Goal: Answer question/provide support

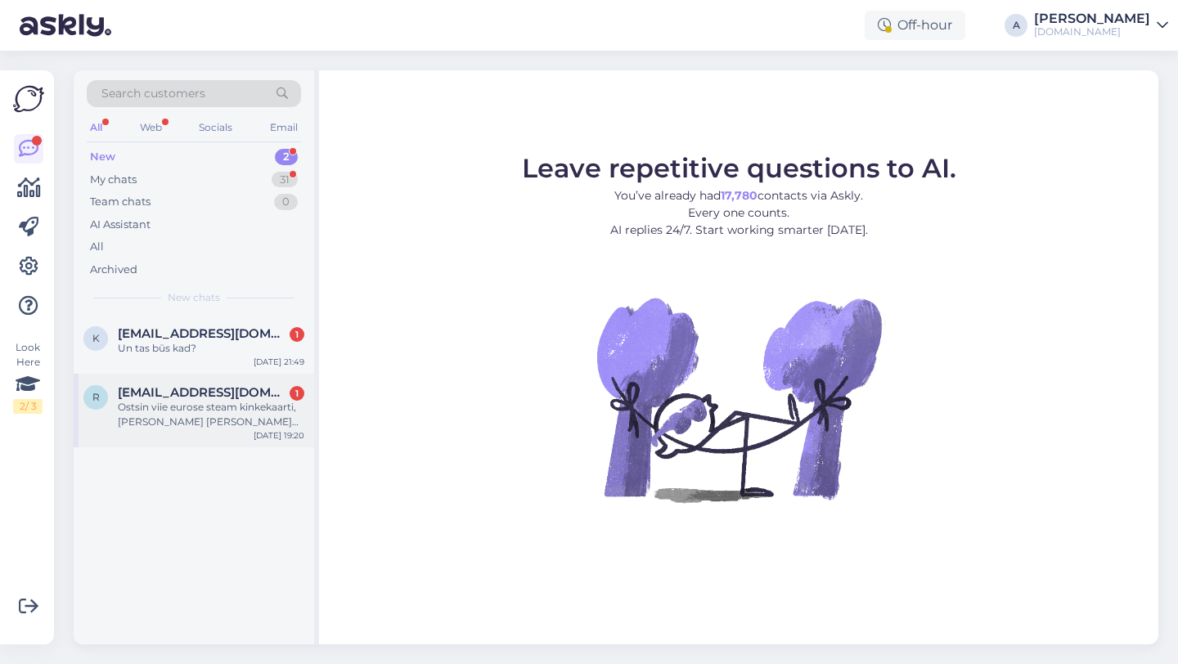
click at [172, 409] on div "Ostsin viie eurose steam kinkekaarti, maksin ära ja olen oodanud mitu tundi aga…" at bounding box center [211, 414] width 186 height 29
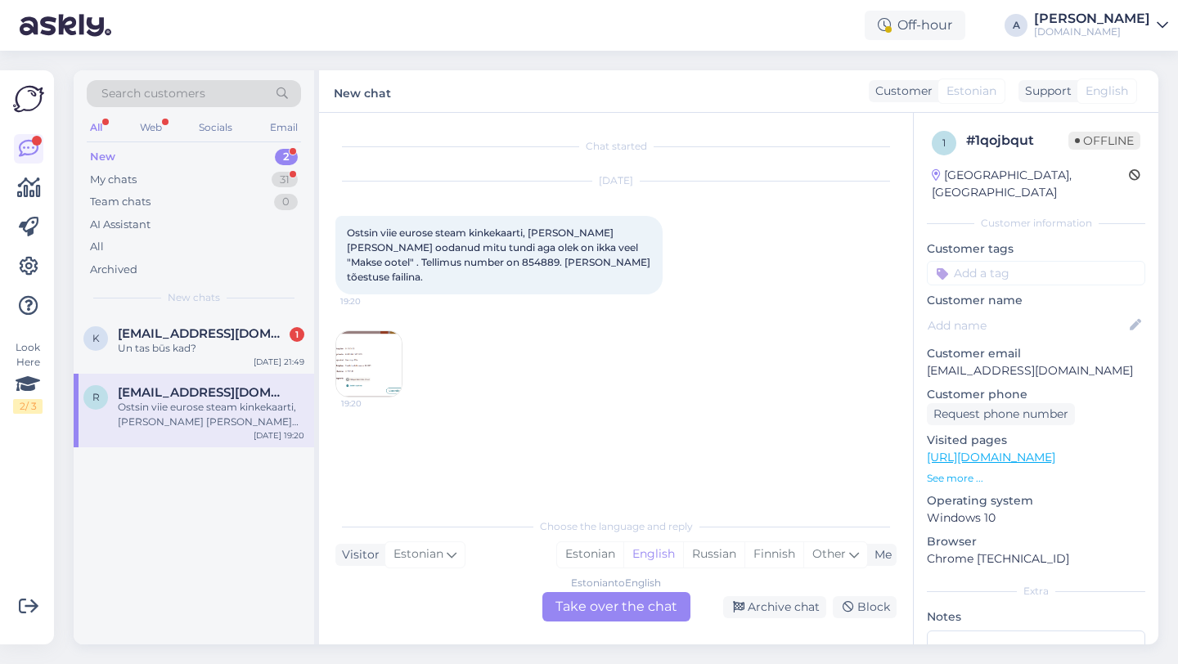
click at [590, 597] on div "Estonian to English Take over the chat" at bounding box center [616, 606] width 148 height 29
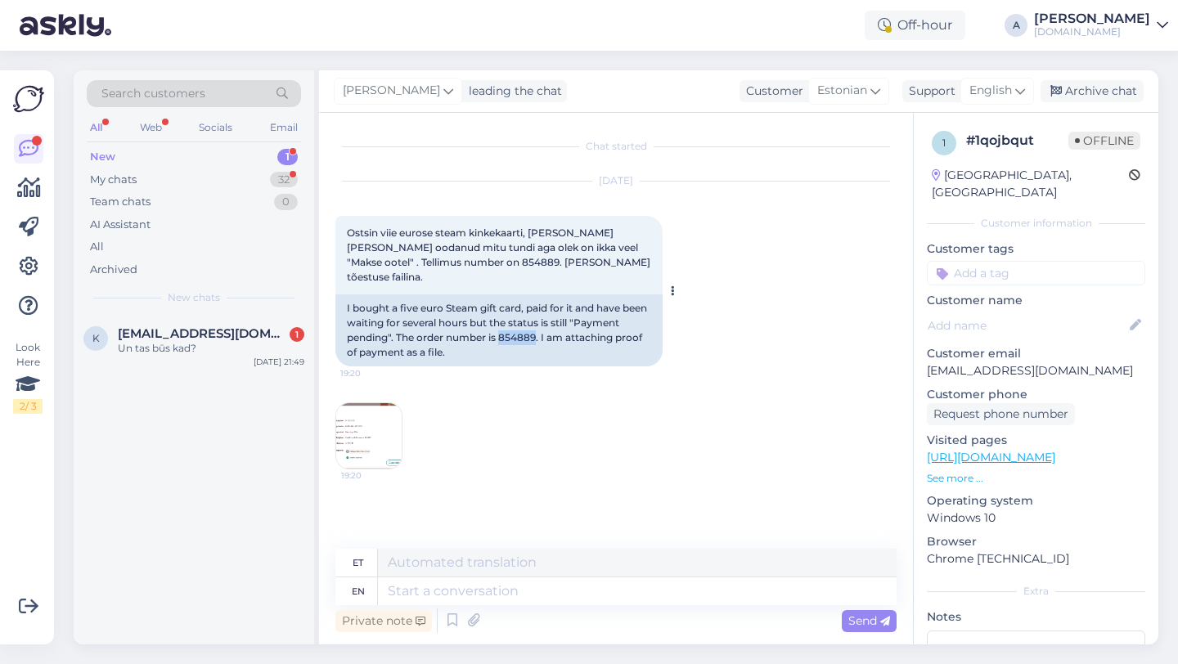
drag, startPoint x: 536, startPoint y: 322, endPoint x: 501, endPoint y: 322, distance: 34.3
click at [501, 322] on div "I bought a five euro Steam gift card, paid for it and have been waiting for sev…" at bounding box center [498, 330] width 327 height 72
click at [513, 322] on div "I bought a five euro Steam gift card, paid for it and have been waiting for sev…" at bounding box center [498, 330] width 327 height 72
drag, startPoint x: 540, startPoint y: 323, endPoint x: 502, endPoint y: 325, distance: 37.7
click at [502, 325] on div "I bought a five euro Steam gift card, paid for it and have been waiting for sev…" at bounding box center [498, 330] width 327 height 72
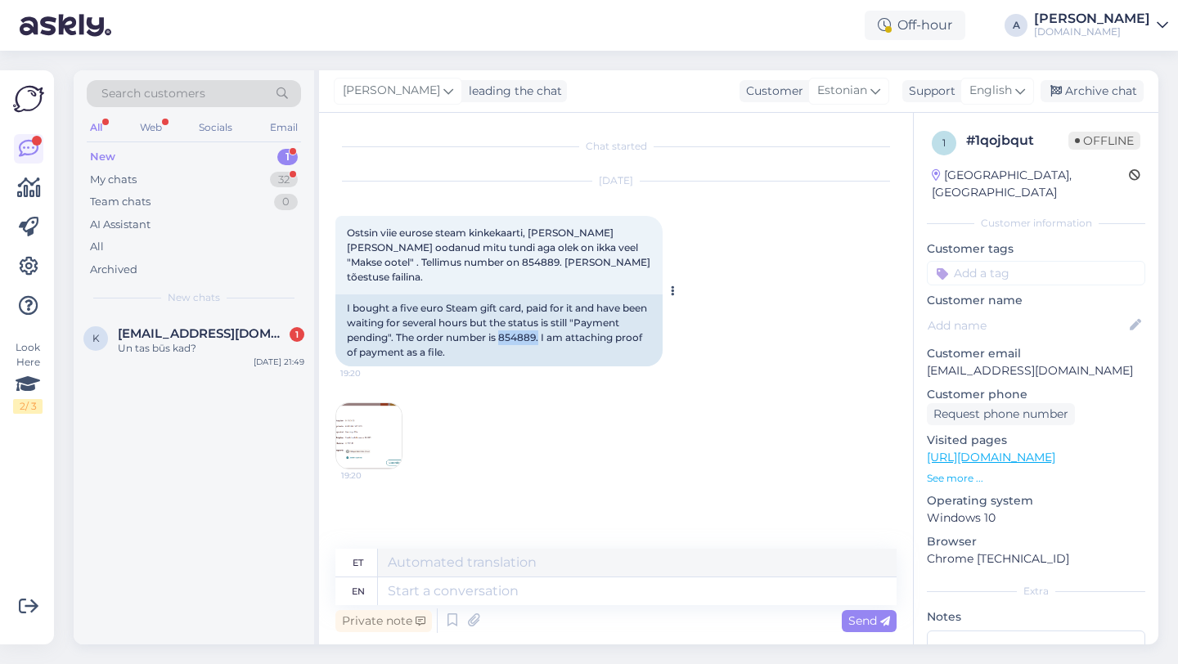
copy div "854889."
click at [428, 590] on textarea at bounding box center [637, 591] width 519 height 28
click at [464, 588] on textarea at bounding box center [637, 591] width 519 height 28
type textarea "hEY THER"
type textarea "hei"
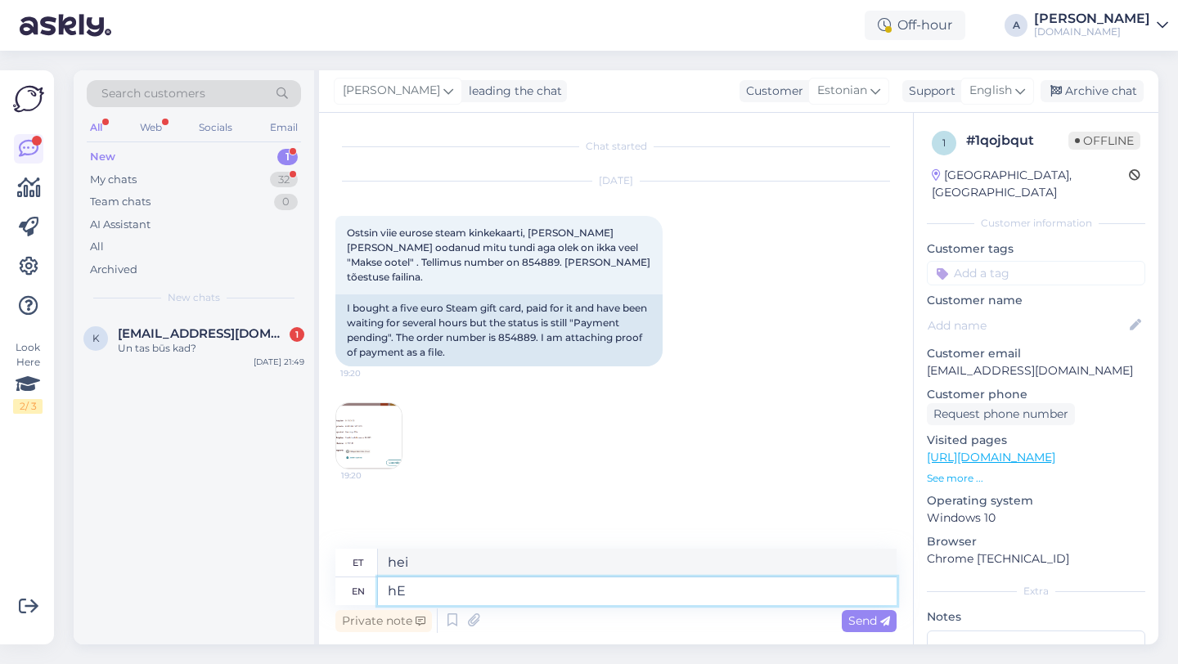
type textarea "h"
type textarea "Hey ther"
type textarea "Hei"
type textarea "Hey there !"
type textarea "Tere seal"
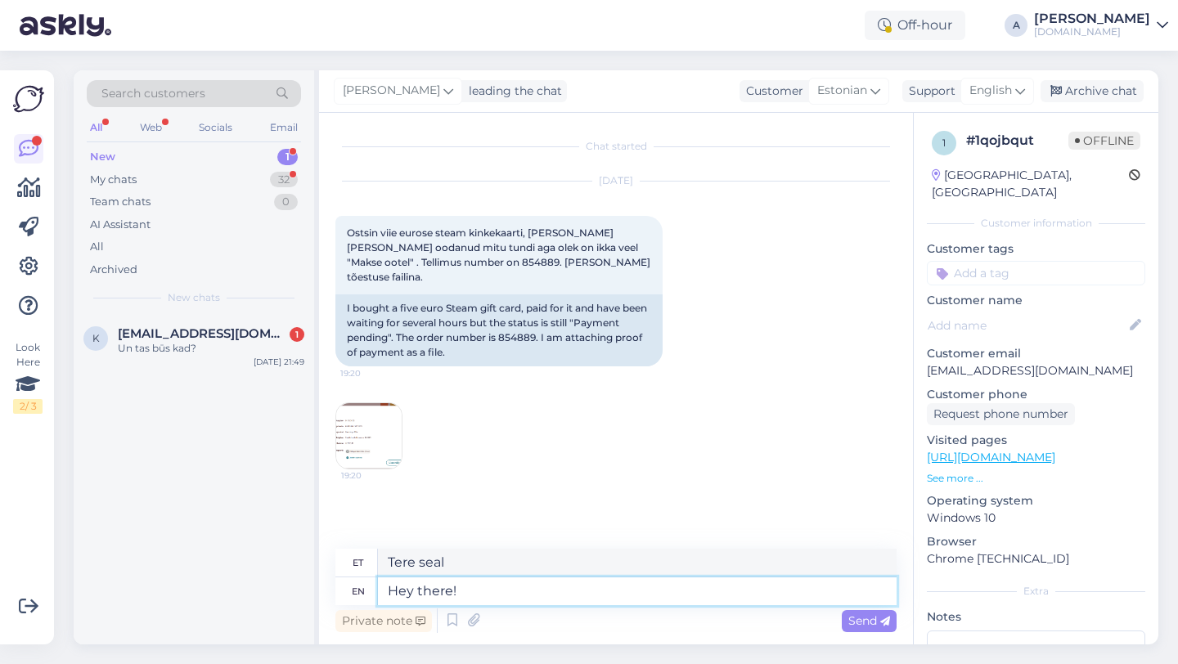
type textarea "Hey there!"
type textarea "Tere!"
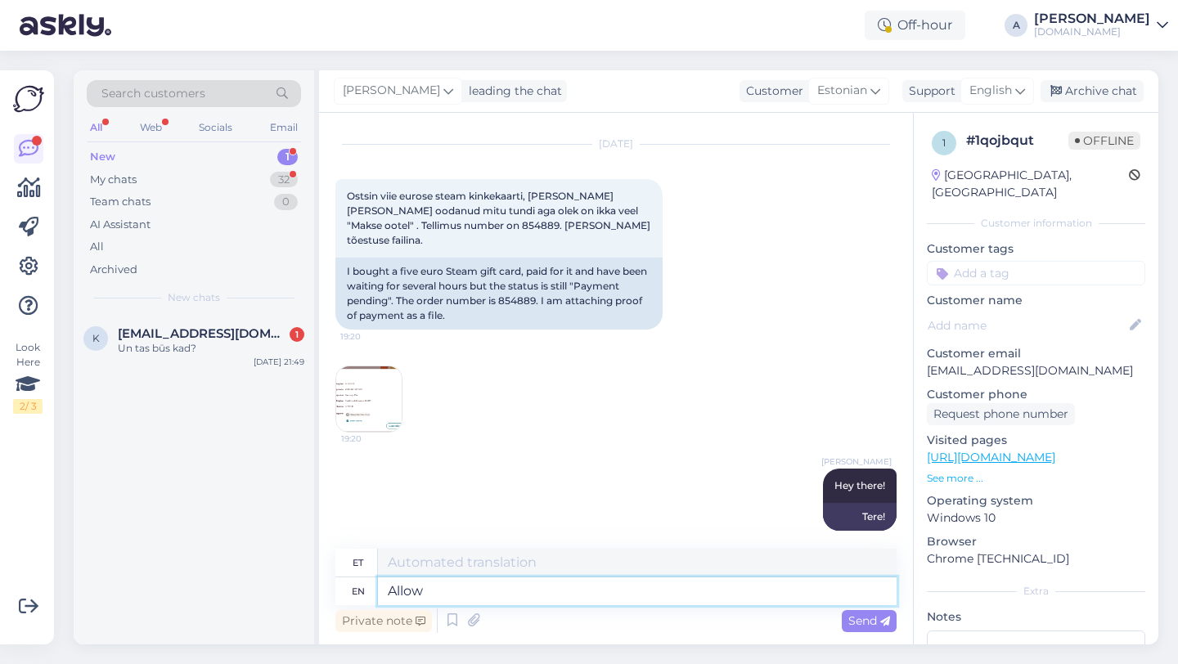
type textarea "Allow"
type textarea "Luba"
type textarea "Allow me to sha"
type textarea "Lubage mul"
type textarea "Allow me to share wyou"
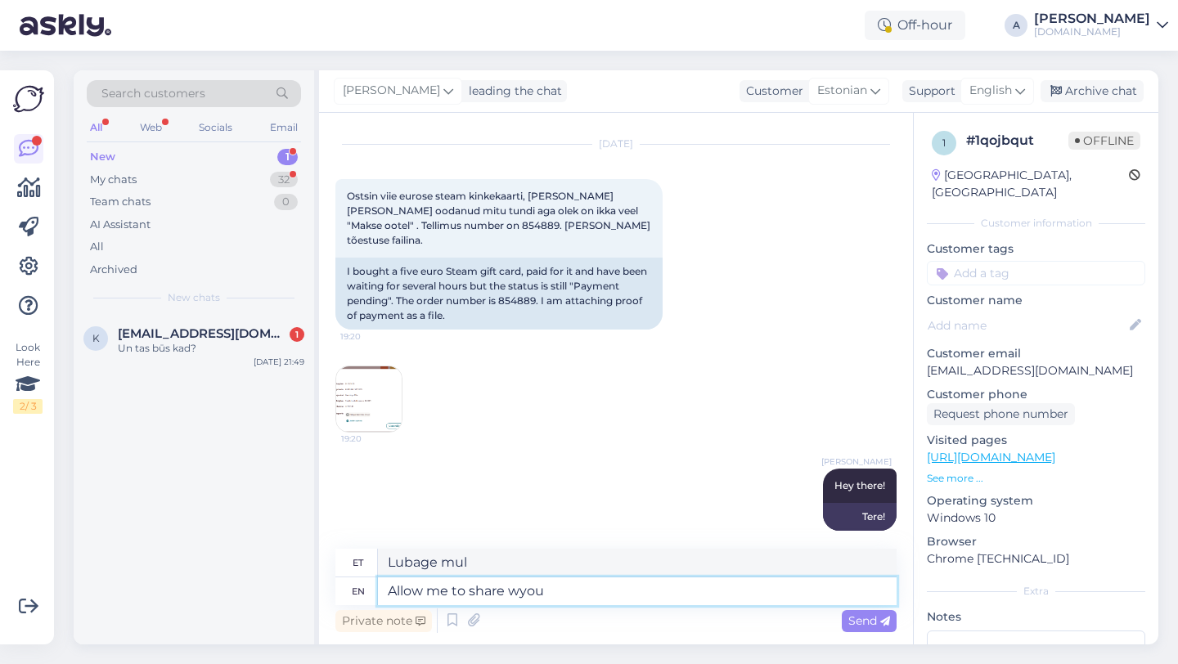
type textarea "Lubage mul jagada"
type textarea "Allow me to share your"
type textarea "Lubage mul teid jagada"
type textarea "Allow me to share your ord"
type textarea "Lubage mul jagada teie"
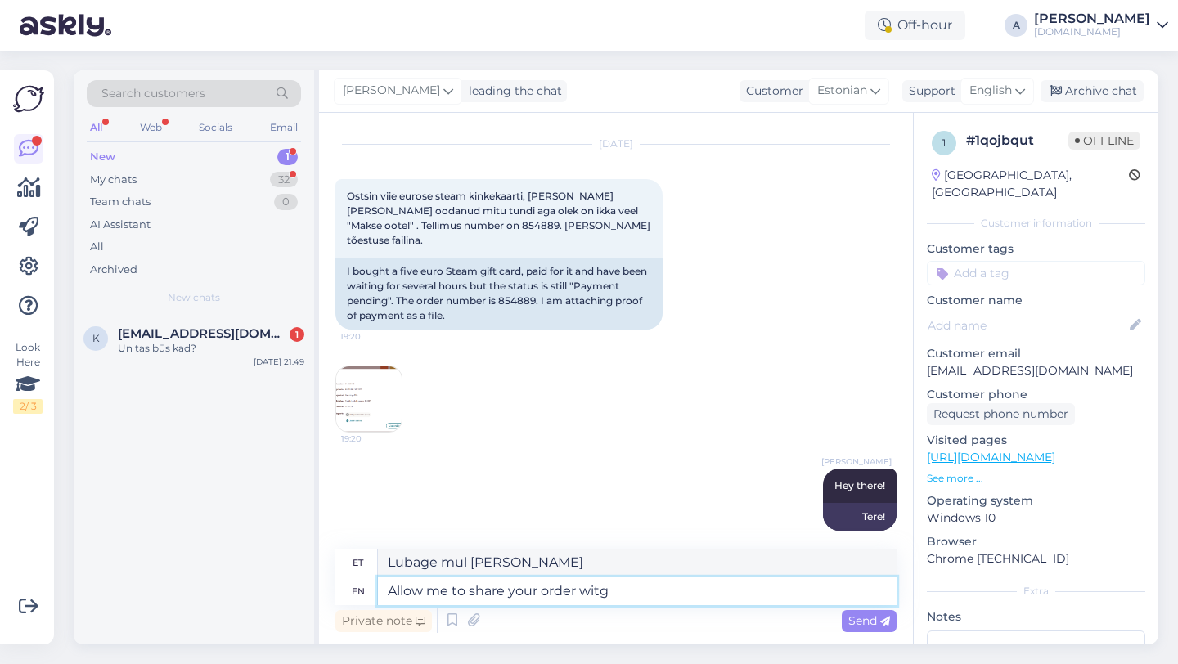
type textarea "Allow me to share your order witg"
type textarea "Lubage mul teie tellimust jagada"
type textarea "Allow me to share your order wit"
type textarea "Lubage mul teiega teie tellimust jagada"
type textarea "Allow me to share your order with o"
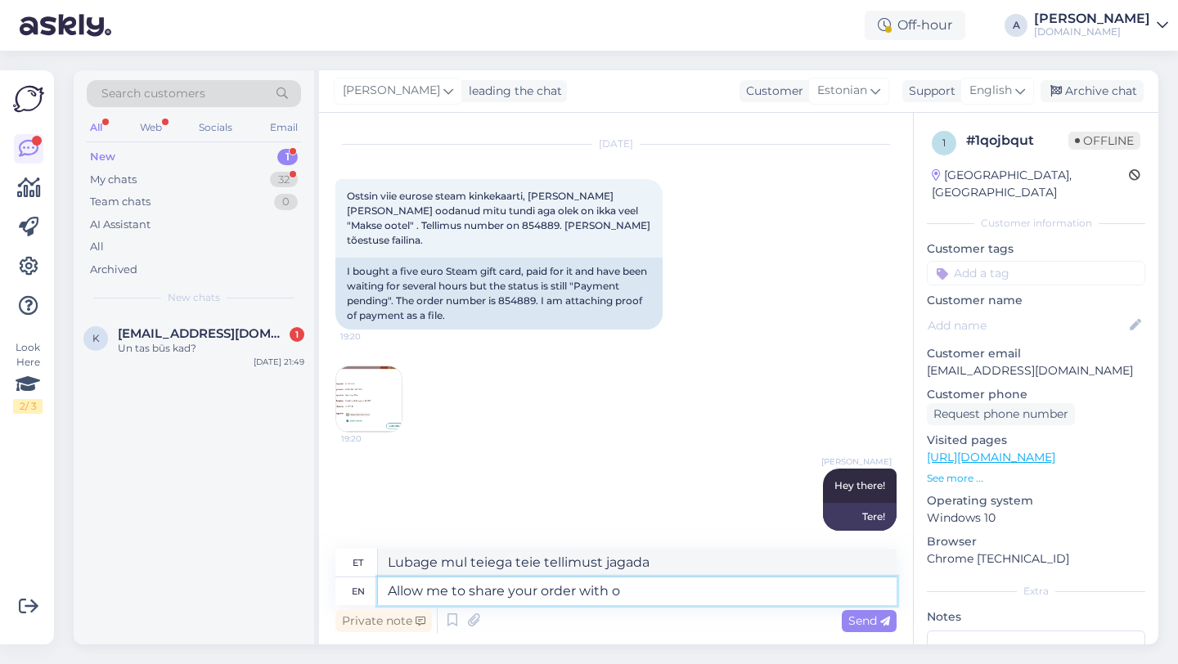
type textarea "Lubage mul teie tellimust jagada"
type textarea "Allow me to share your order with our int"
type textarea "Lubage mul jagada teie tellimust meiega"
type textarea "Allow me to share your order with our internal team."
type textarea "Lubage mul jagada teie tellimust meie siseringiga."
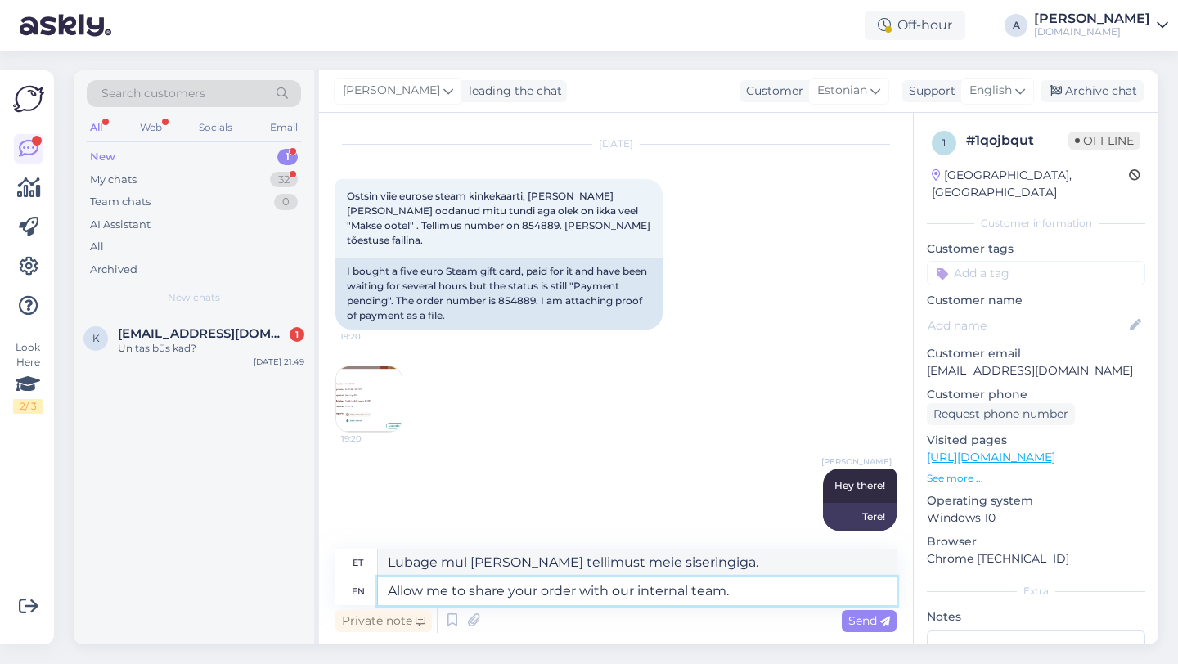
type textarea "Allow me to share your order with our internal team."
type textarea "Lubage mul jagada teie tellimust meie sisemise meeskonnaga."
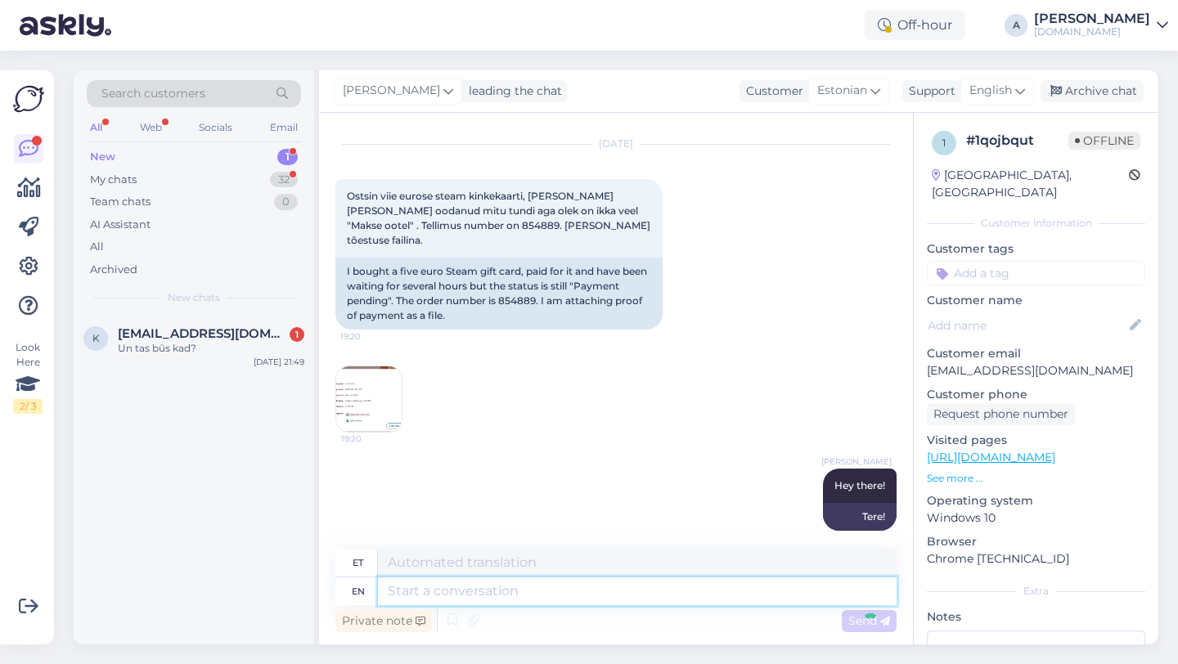
scroll to position [150, 0]
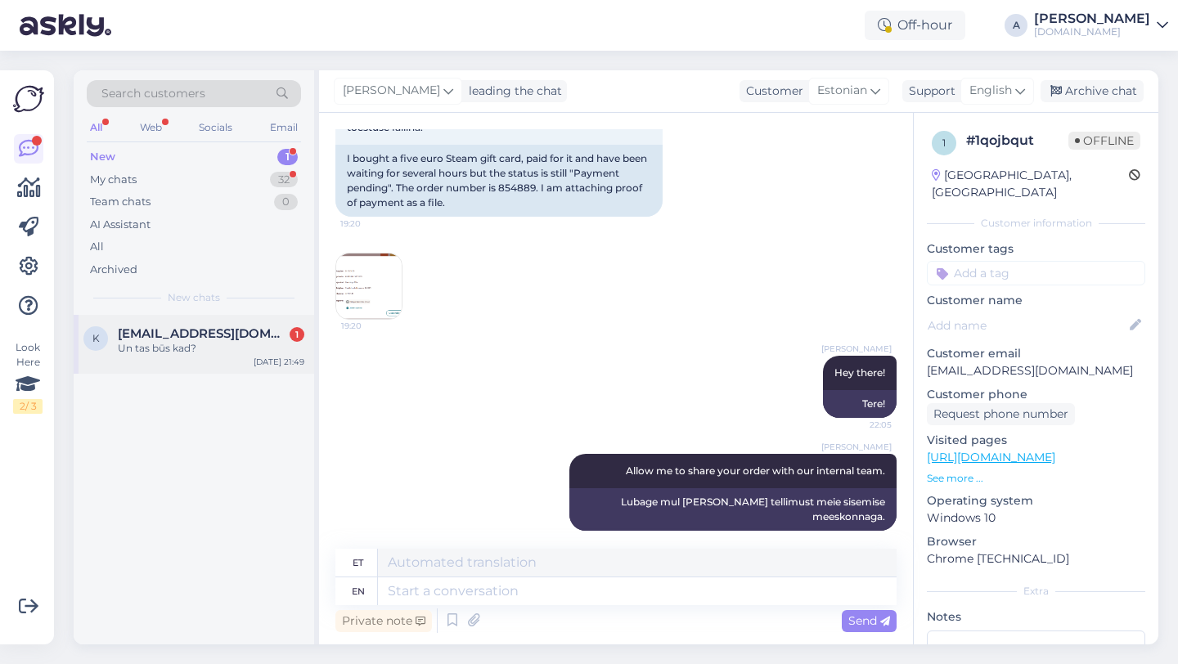
click at [176, 348] on div "Un tas būs kad?" at bounding box center [211, 348] width 186 height 15
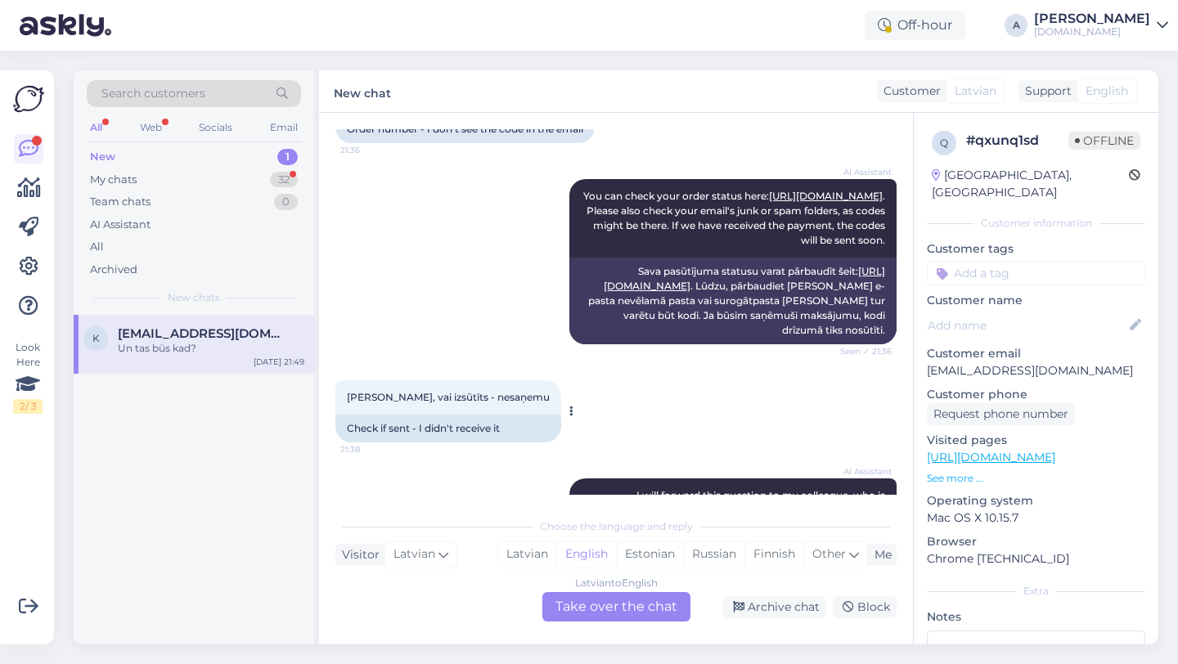
scroll to position [0, 0]
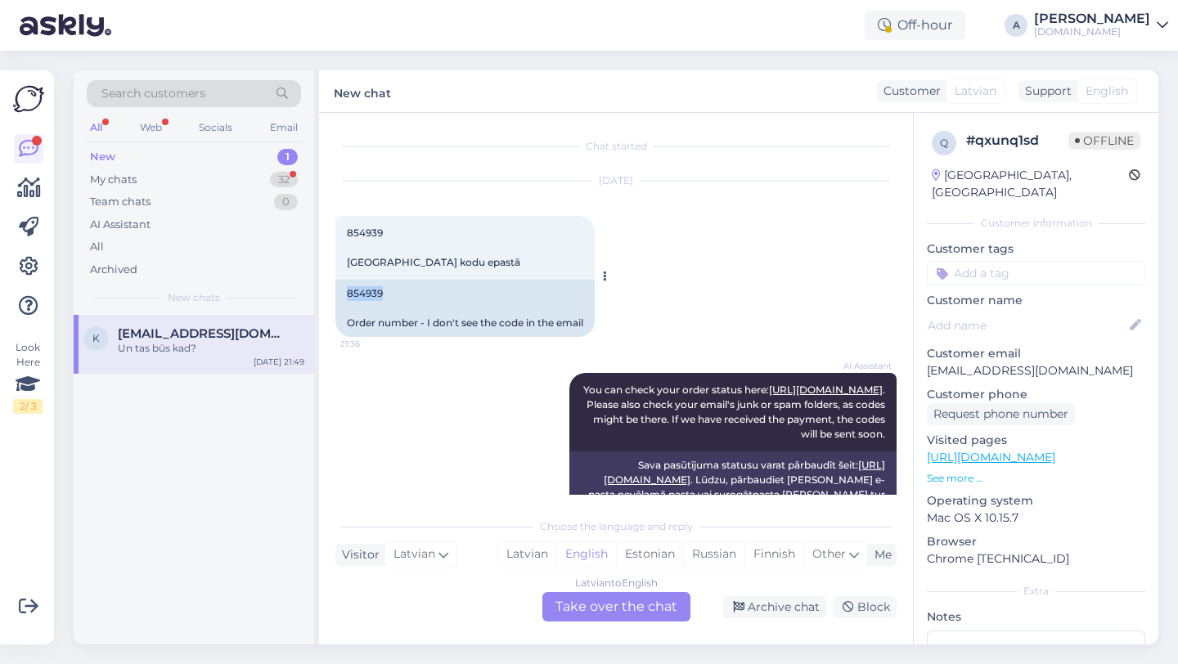
drag, startPoint x: 391, startPoint y: 291, endPoint x: 345, endPoint y: 284, distance: 46.4
click at [345, 284] on div "854939 Order number - I don't see the code in the email" at bounding box center [464, 308] width 259 height 57
copy div "854939"
click at [586, 613] on div "Latvian to English Take over the chat" at bounding box center [616, 606] width 148 height 29
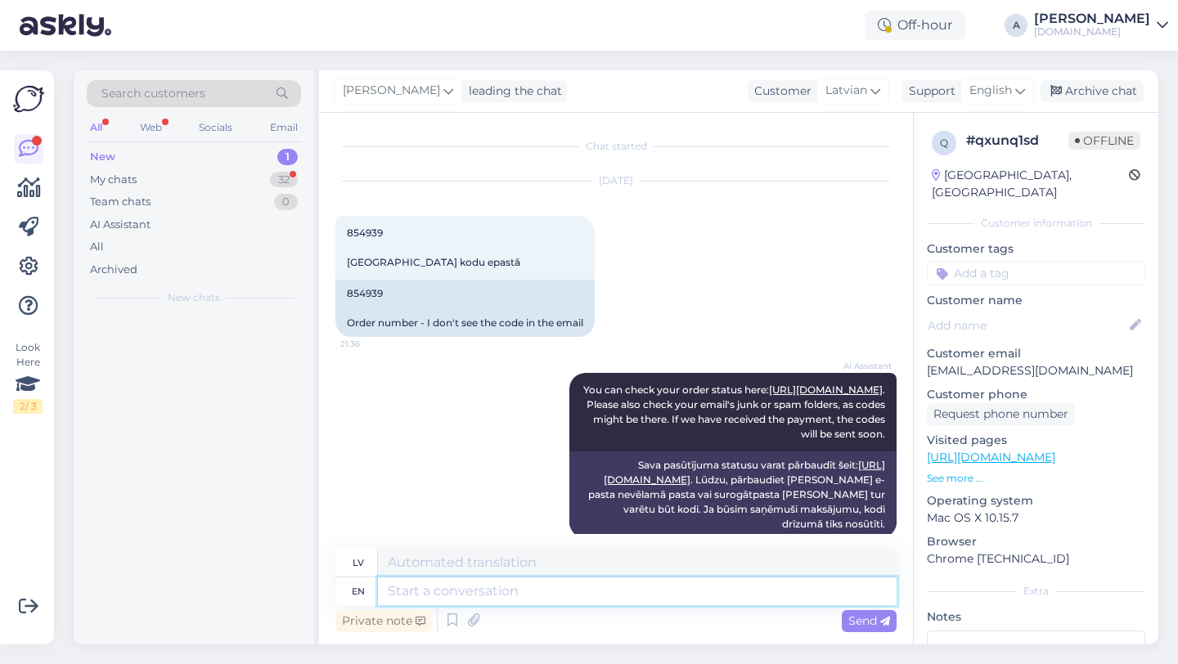
click at [482, 599] on textarea at bounding box center [637, 591] width 519 height 28
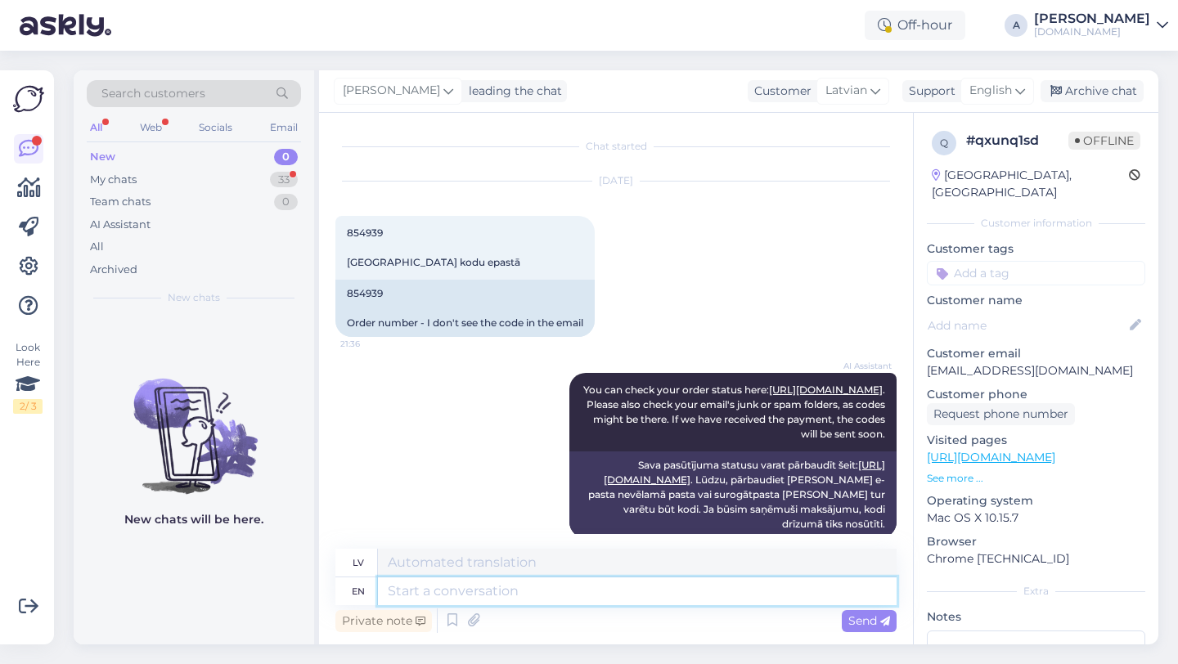
type textarea "H"
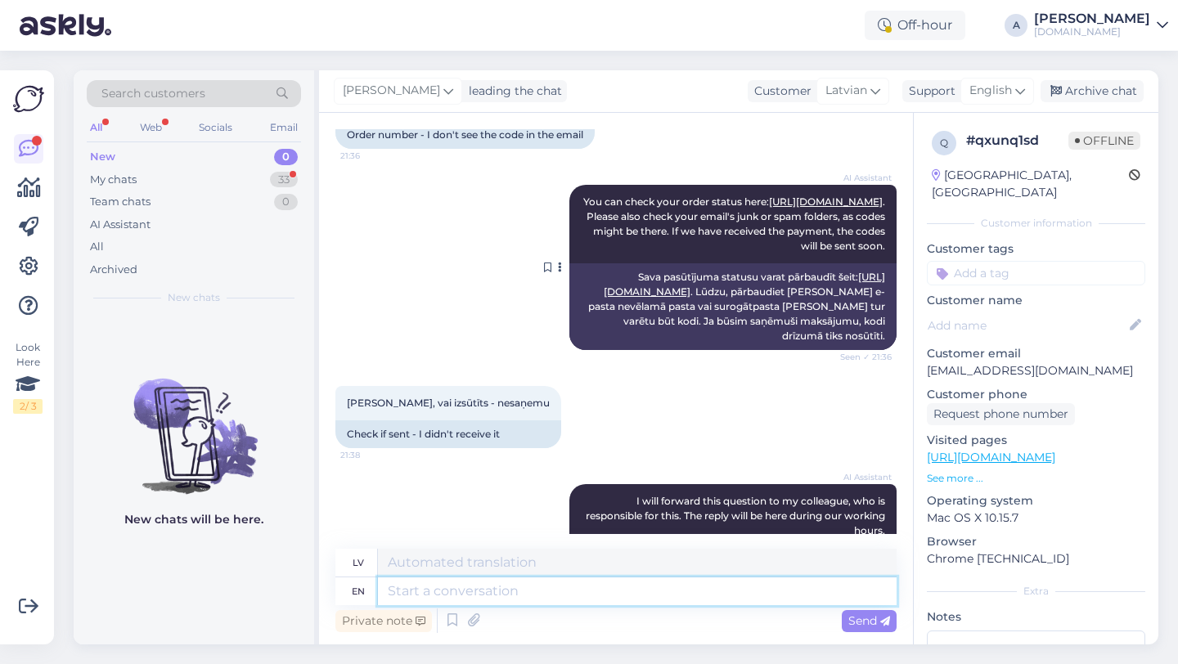
scroll to position [361, 0]
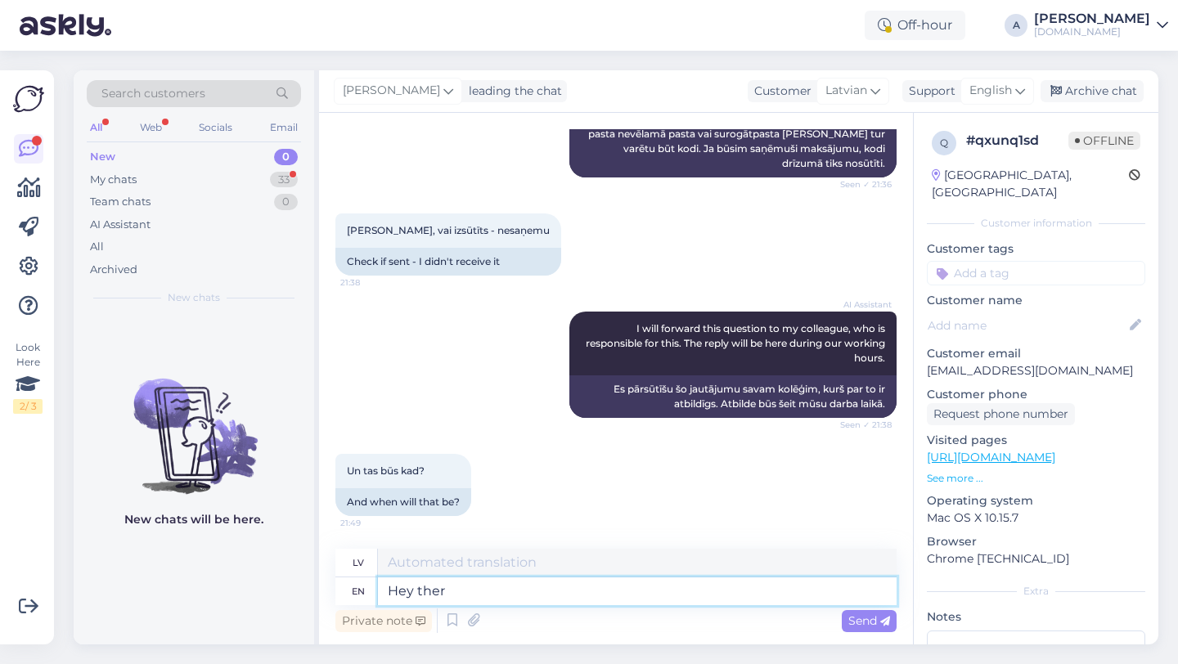
type textarea "Hey there"
type textarea "Hei"
type textarea "Hey there!"
type textarea "Sveiki!"
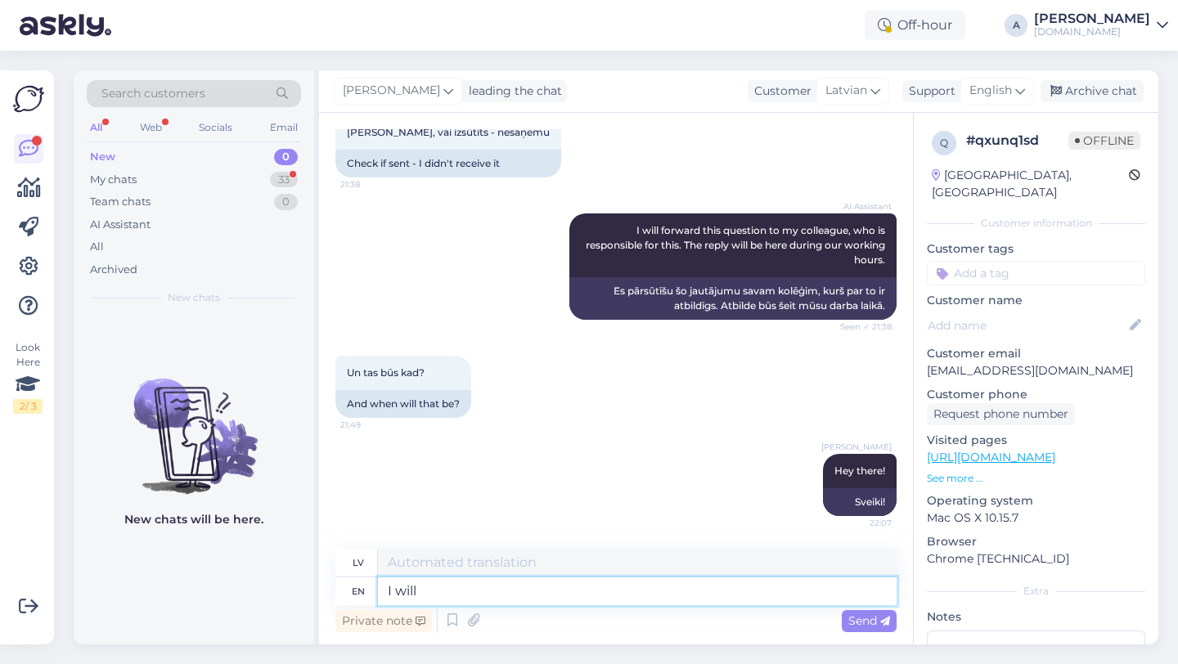
type textarea "I will"
type textarea "Es"
type textarea "I will share"
type textarea "Es darīšu"
type textarea "I will share your o"
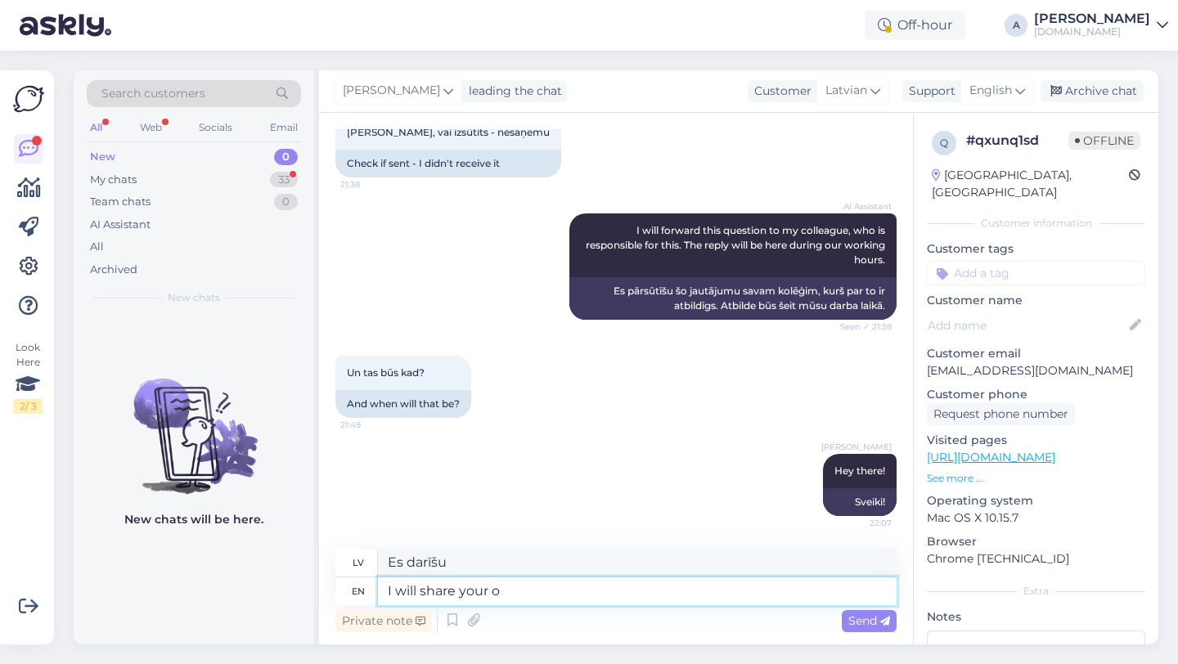
type textarea "Es dalīšos"
type textarea "I will share your orde"
type textarea "Es dalīšos ar tavējo"
type textarea "I will share your order wi"
type textarea "Es padalīšos ar jūsu pasūtījumu"
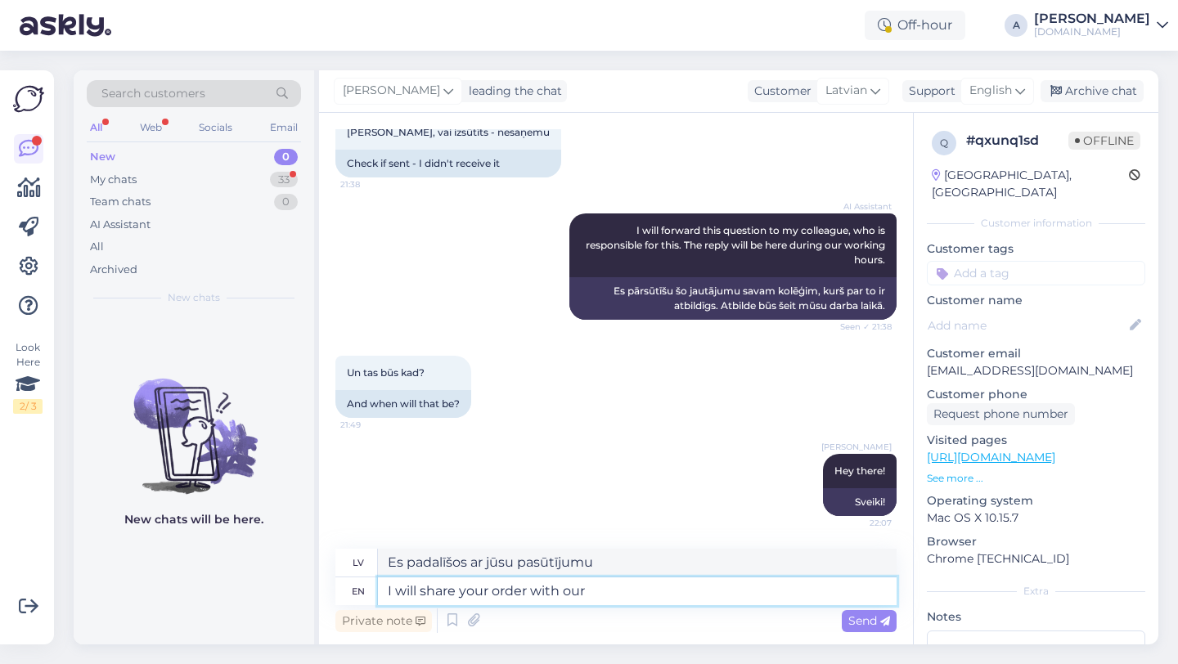
type textarea "I will share your order with our"
type textarea "Es dalīšos jūsu pasūtījumā ar"
type textarea "I will share your order with our inte"
type textarea "Es dalīšos jūsu pasūtījumā ar mūsu"
type textarea "I will share your order with our internal team"
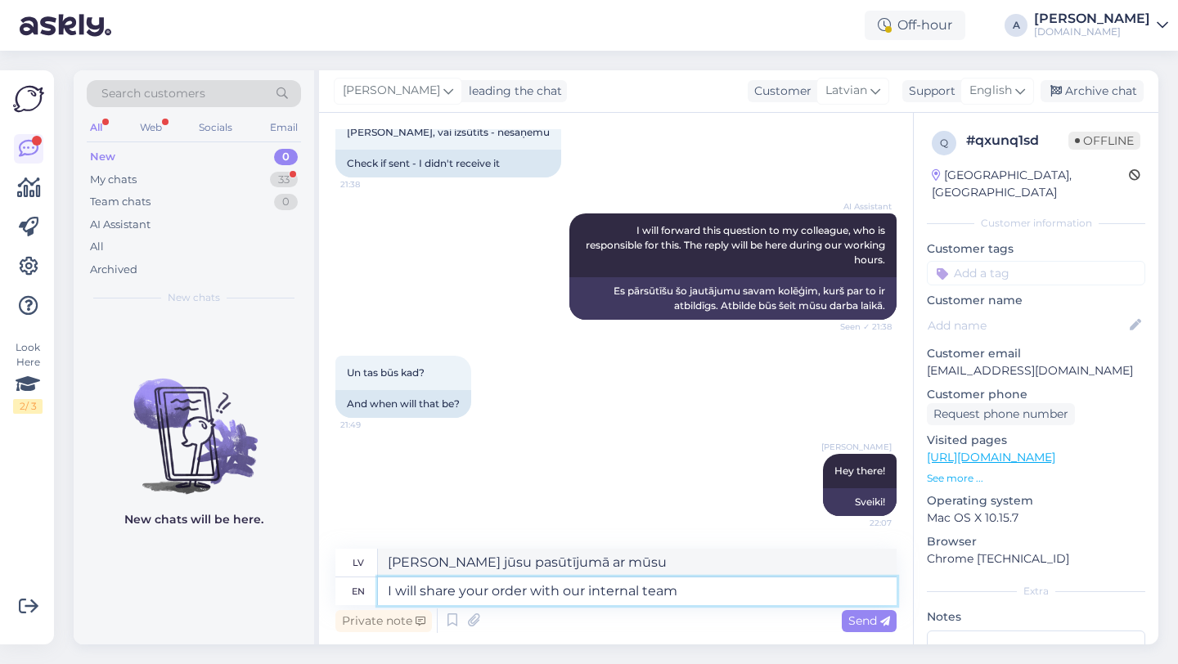
type textarea "Es kopīgošu jūsu pasūtījumu ar mūsu iekšējo dienestu."
type textarea "I will share your order with our internal team so"
type textarea "Es kopīgošu jūsu pasūtījumu ar mūsu iekšējo komandu, lai"
type textarea "I will share your order with our internal team so they cn s"
type textarea "Es kopīgošu jūsu pasūtījumu ar mūsu iekšējo komandu, lai viņi"
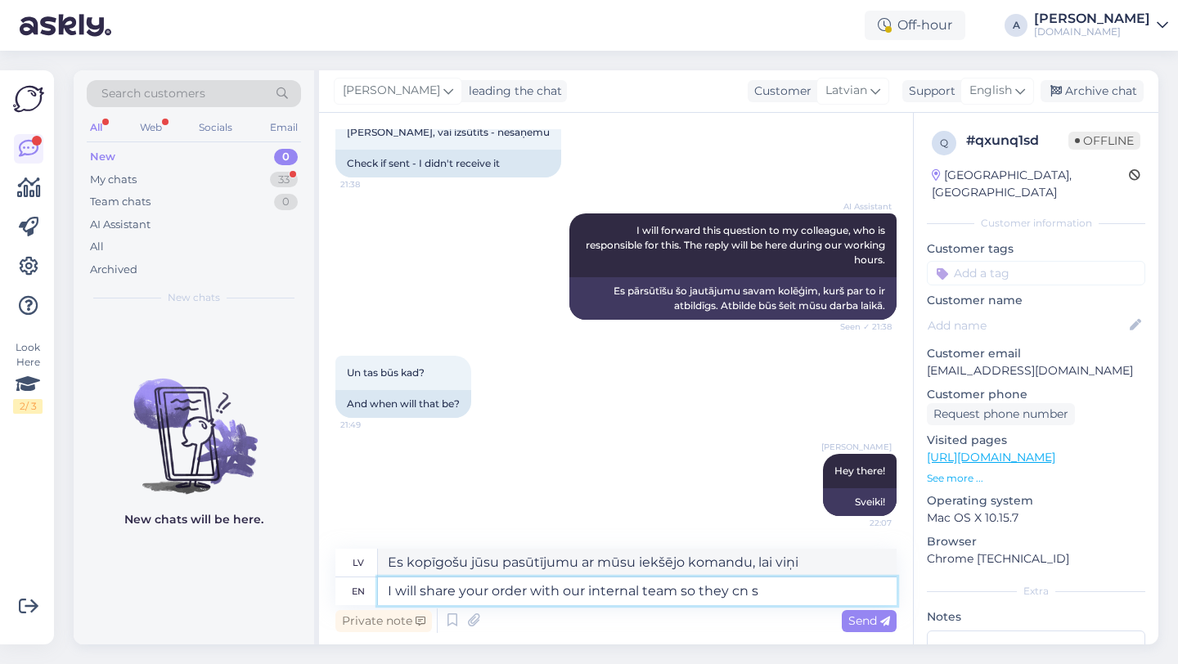
type textarea "I will share your order with our internal team so they cn"
type textarea "Es kopīgošu jūsu pasūtījumu ar mūsu iekšējo komandu, lai viņi varētu"
type textarea "I will share your order with our internal team so they can sp"
type textarea "Es kopīgošu jūsu pasūtījumu ar mūsu iekšējo komandu, lai viņi to varētu izdarīt."
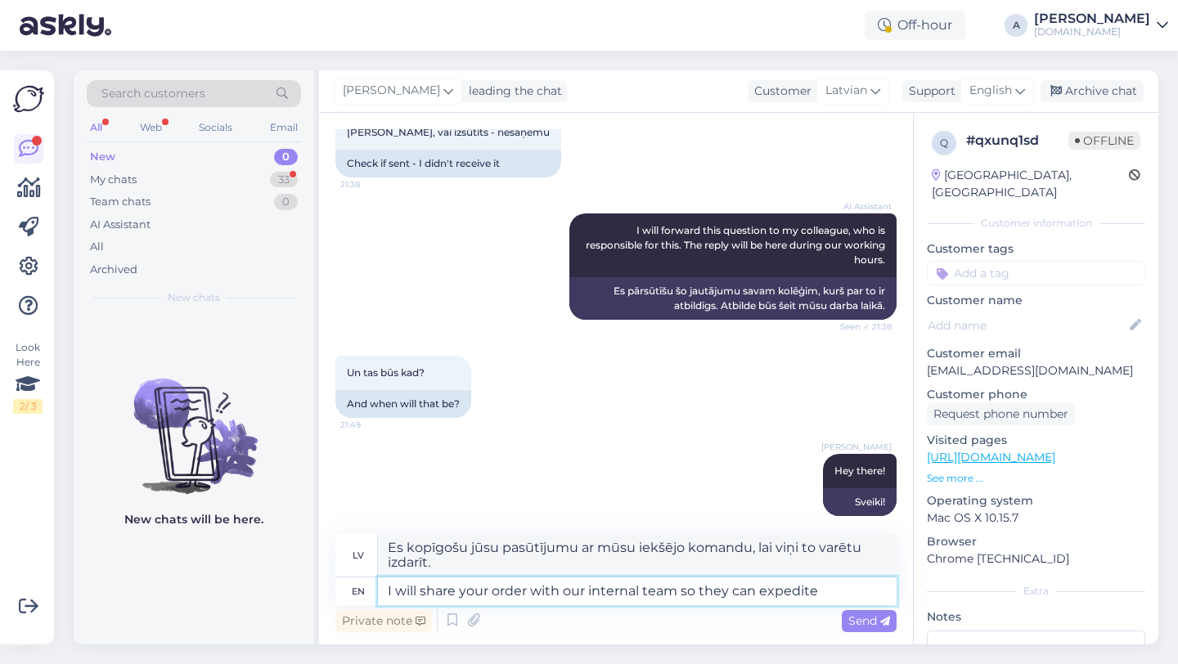
type textarea "I will share your order with our internal team so they can expedite t"
type textarea "Es kopīgošu jūsu pasūtījumu ar mūsu iekšējo komandu, lai viņi varētu paātrināt …"
type textarea "I will share your order with our internal team so they can expedite the orde"
type textarea "Es kopīgošu jūsu pasūtījumu ar mūsu iekšējo komandu, lai viņi varētu paātrināt …"
type textarea "I will share your order with our internal team so they can expedite the order."
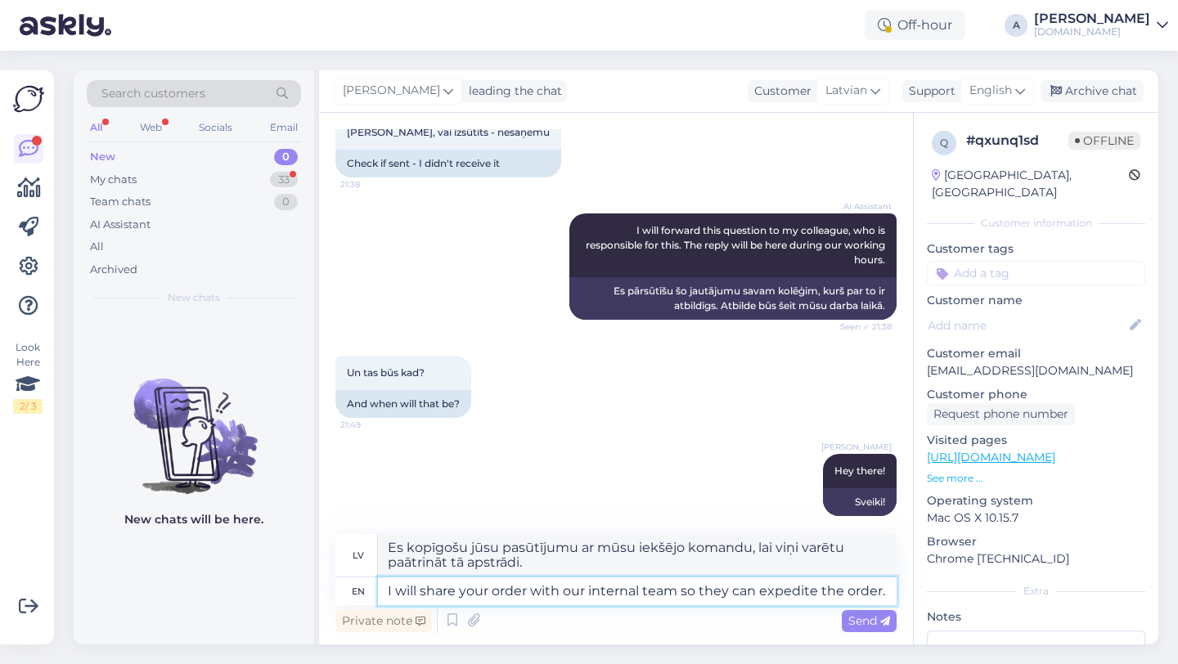
type textarea "Es kopīgošu jūsu pasūtījumu ar mūsu iekšējo komandu, lai viņi varētu paātrināt …"
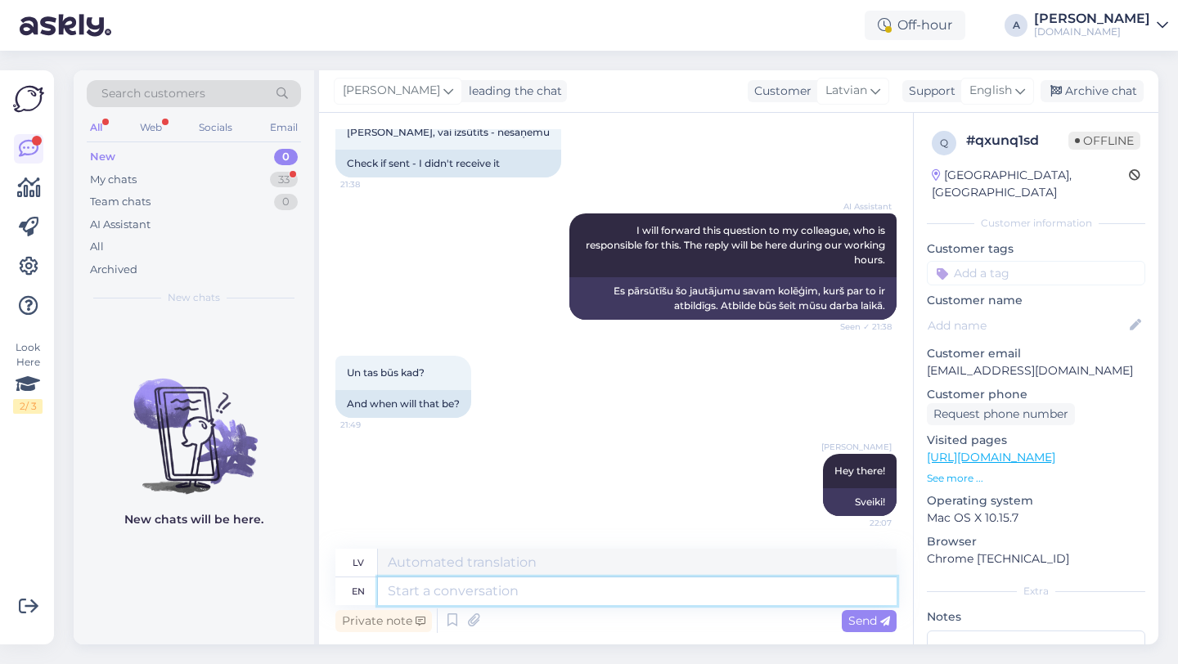
scroll to position [586, 0]
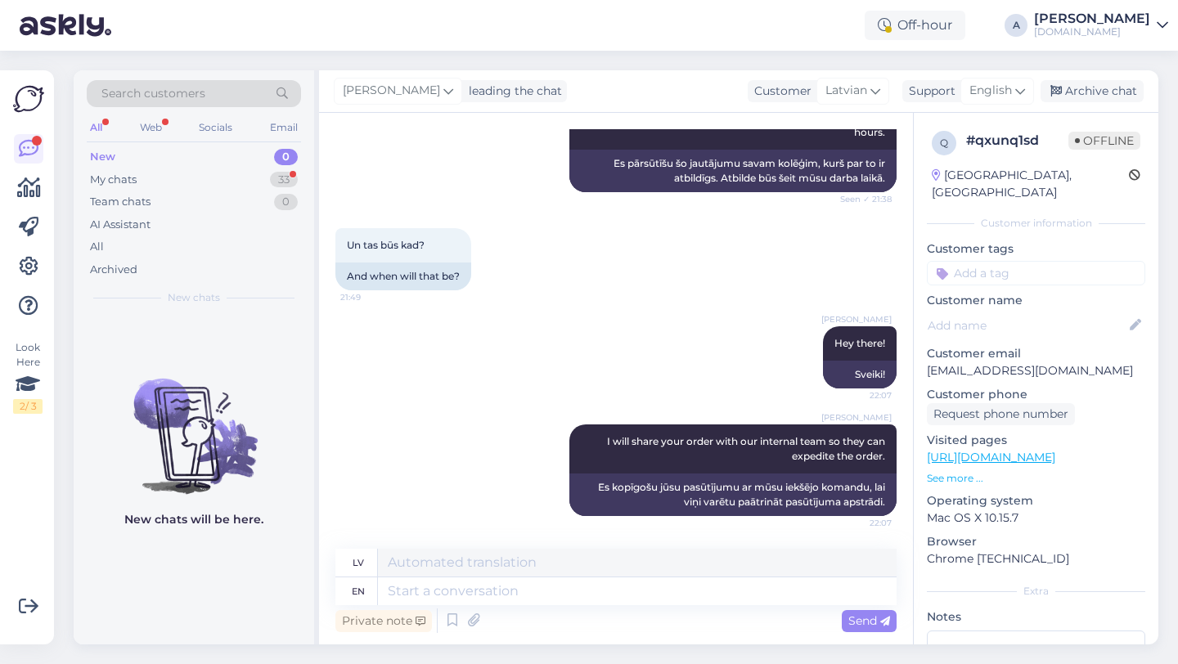
click at [985, 262] on input at bounding box center [1036, 273] width 218 height 25
type input "orde"
click at [1040, 308] on div "Order_delay" at bounding box center [1036, 317] width 218 height 46
click at [1039, 308] on div "Order_delay" at bounding box center [1036, 316] width 76 height 16
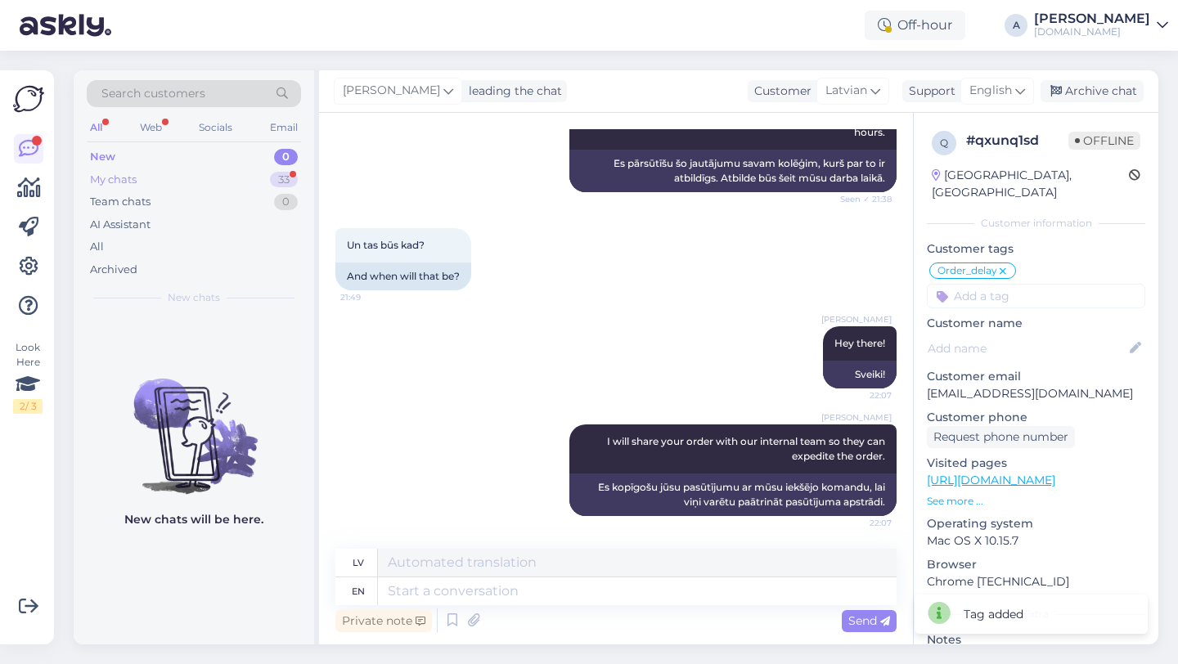
click at [271, 177] on div "33" at bounding box center [284, 180] width 28 height 16
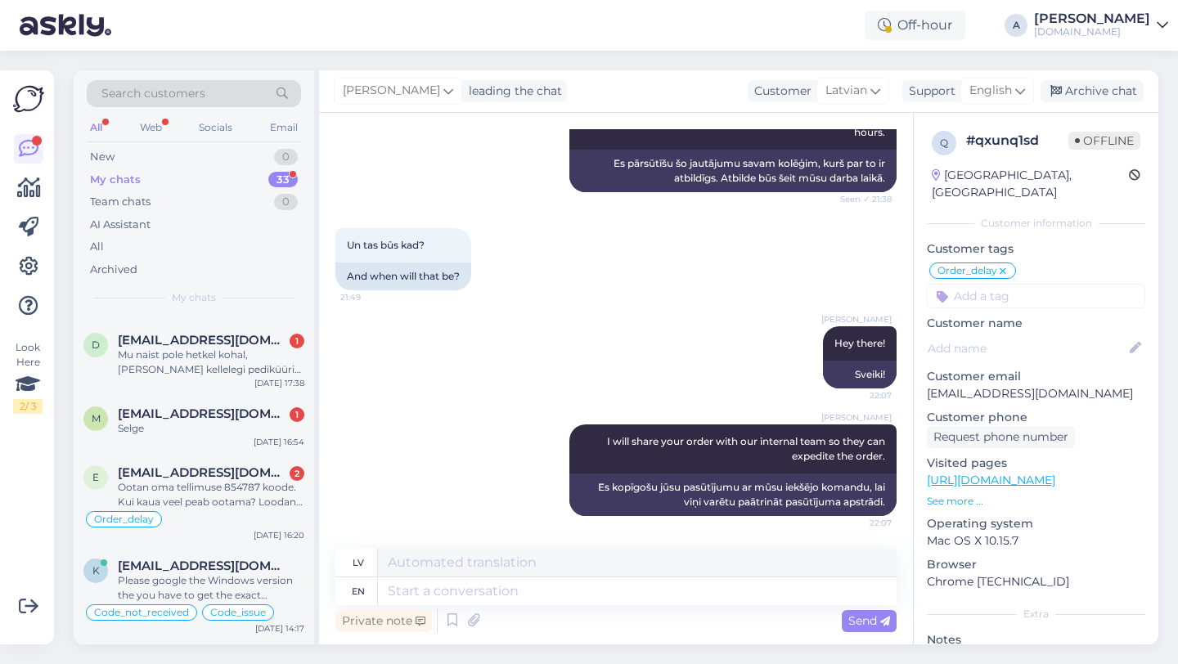
scroll to position [245, 0]
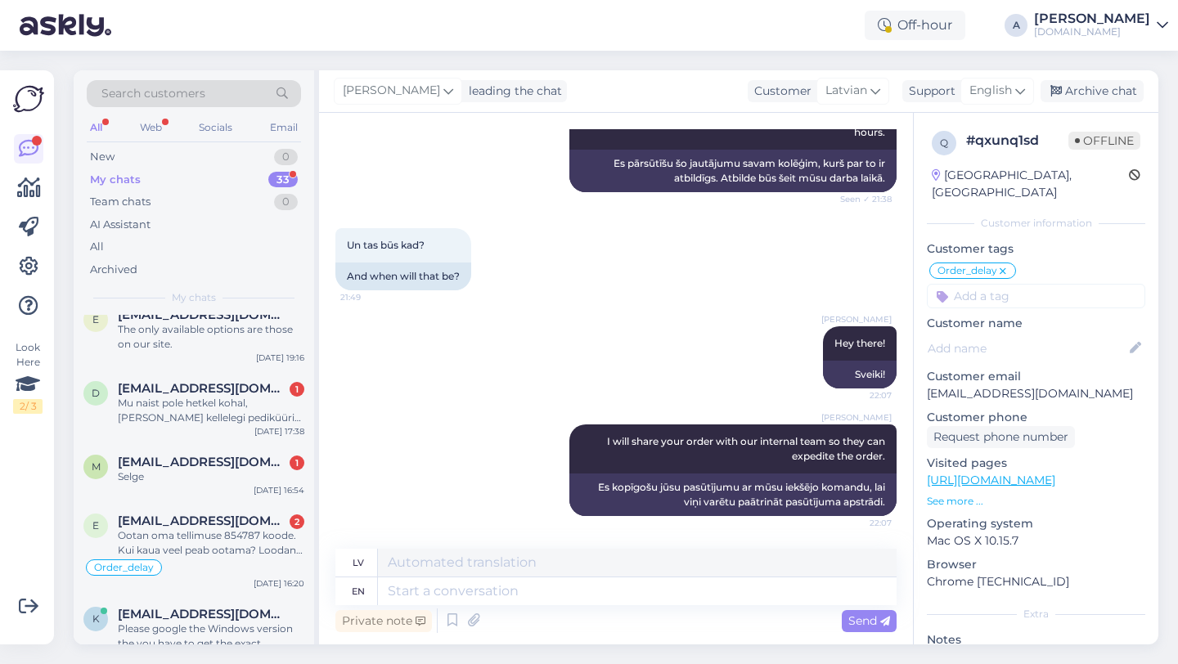
click at [212, 523] on span "[EMAIL_ADDRESS][DOMAIN_NAME]" at bounding box center [203, 521] width 170 height 15
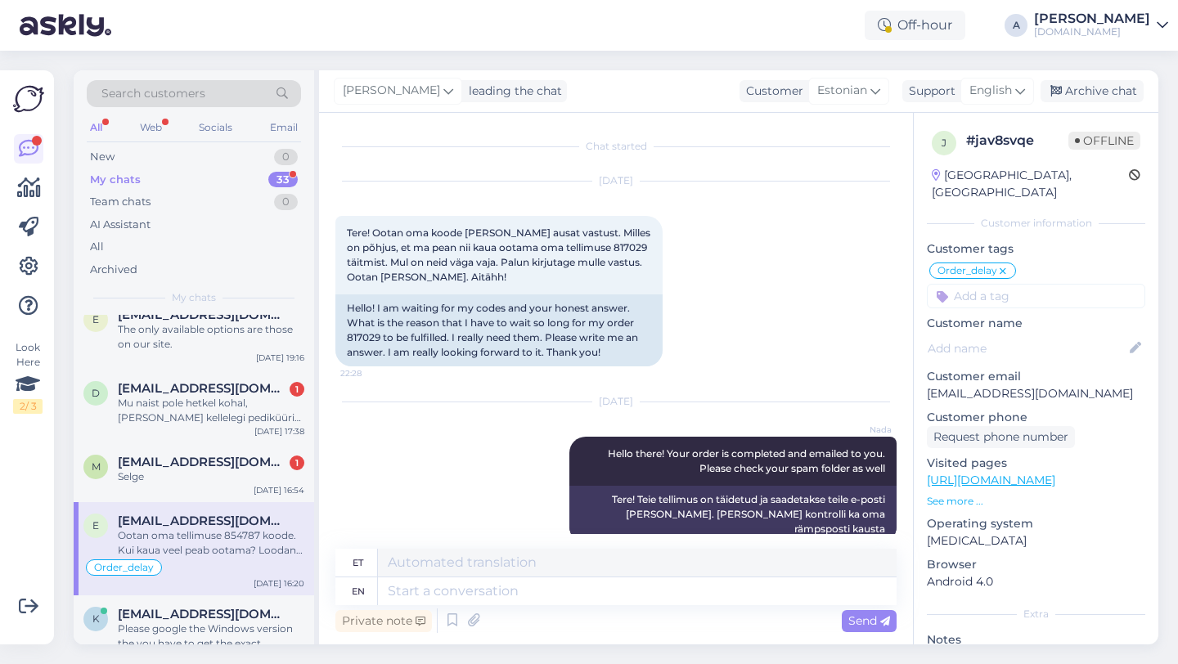
scroll to position [13281, 0]
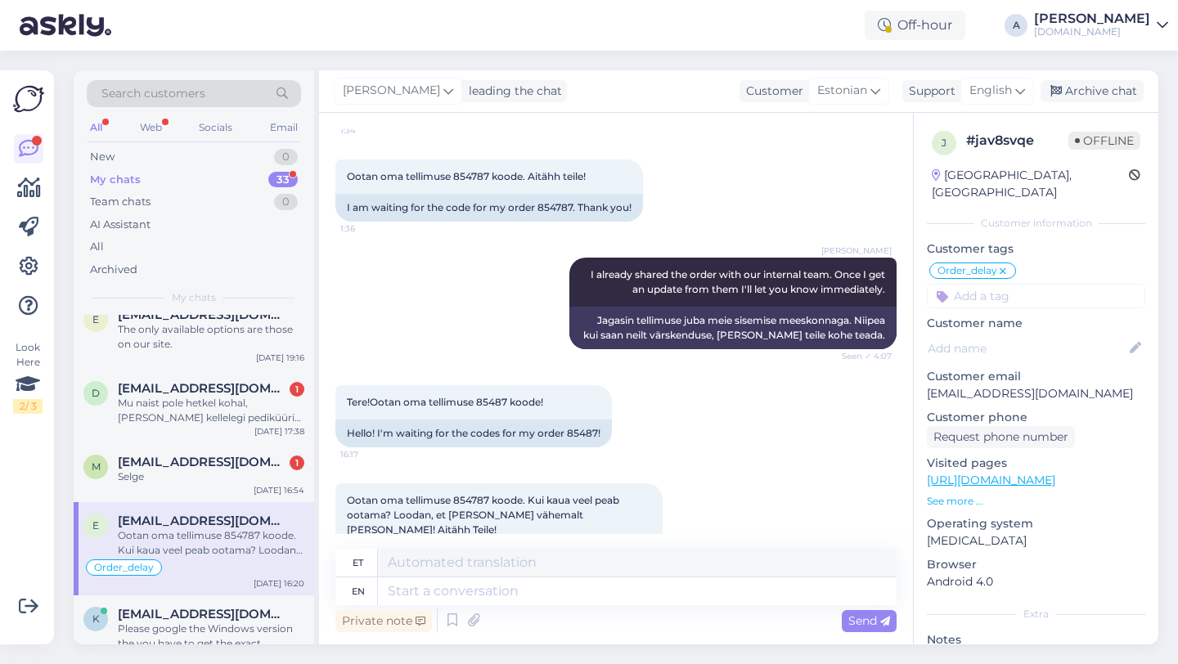
drag, startPoint x: 571, startPoint y: 468, endPoint x: 538, endPoint y: 470, distance: 32.8
click at [538, 547] on div "I'm waiting for the codes for my order 854787. How long do I have to wait? I ho…" at bounding box center [498, 575] width 327 height 57
copy div "854787"
click at [428, 589] on textarea at bounding box center [637, 591] width 519 height 28
type textarea "I can s"
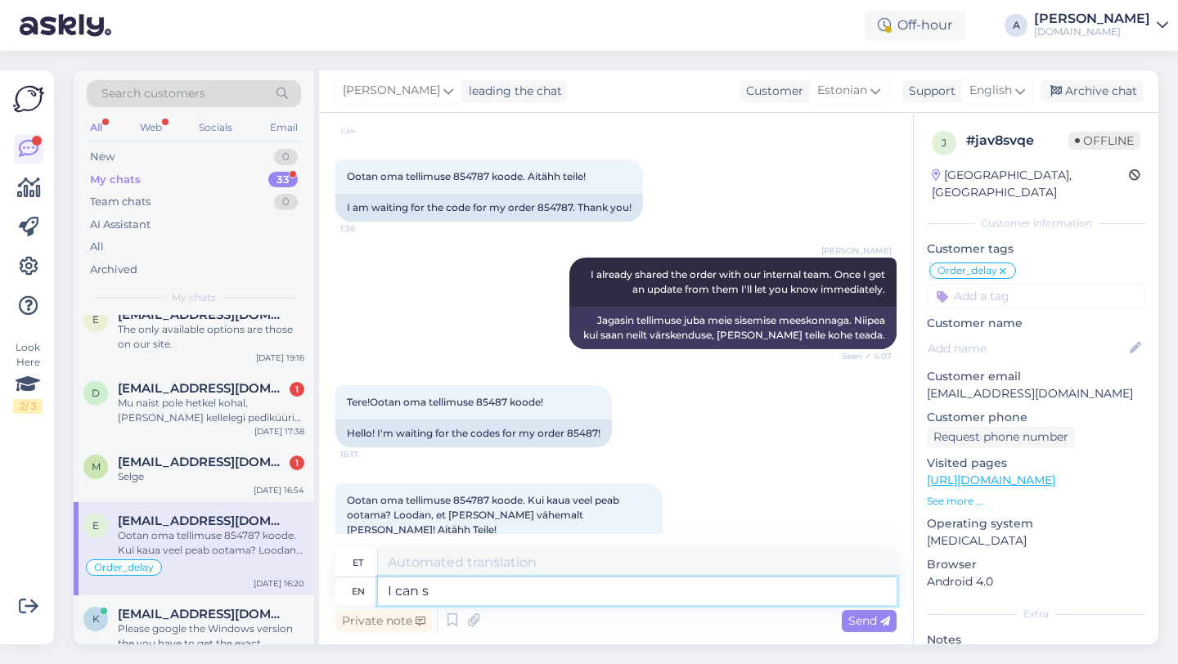
type textarea "Mina"
type textarea "I can se"
type textarea "Ma saan"
type textarea "I can see inter"
type textarea "Ma näen"
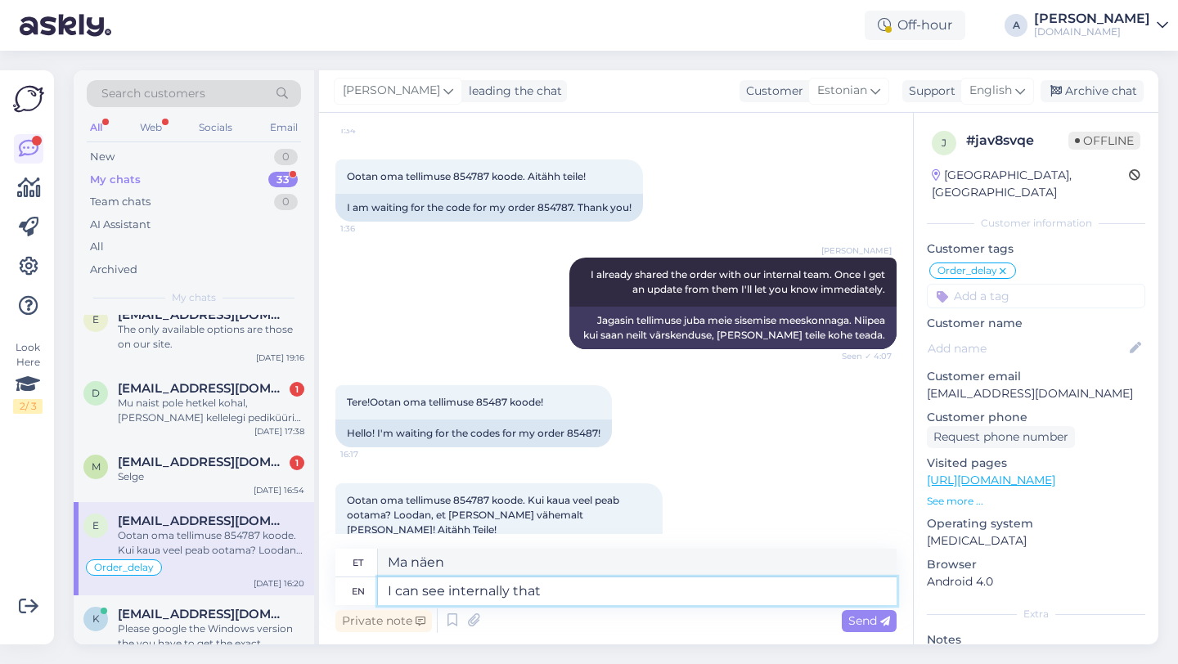
type textarea "I can see internally that"
type textarea "Ma näen sisemiselt"
type textarea "I can see internally that your"
type textarea "Ma näen seda sisemiselt"
type textarea "I can see internally that your ord"
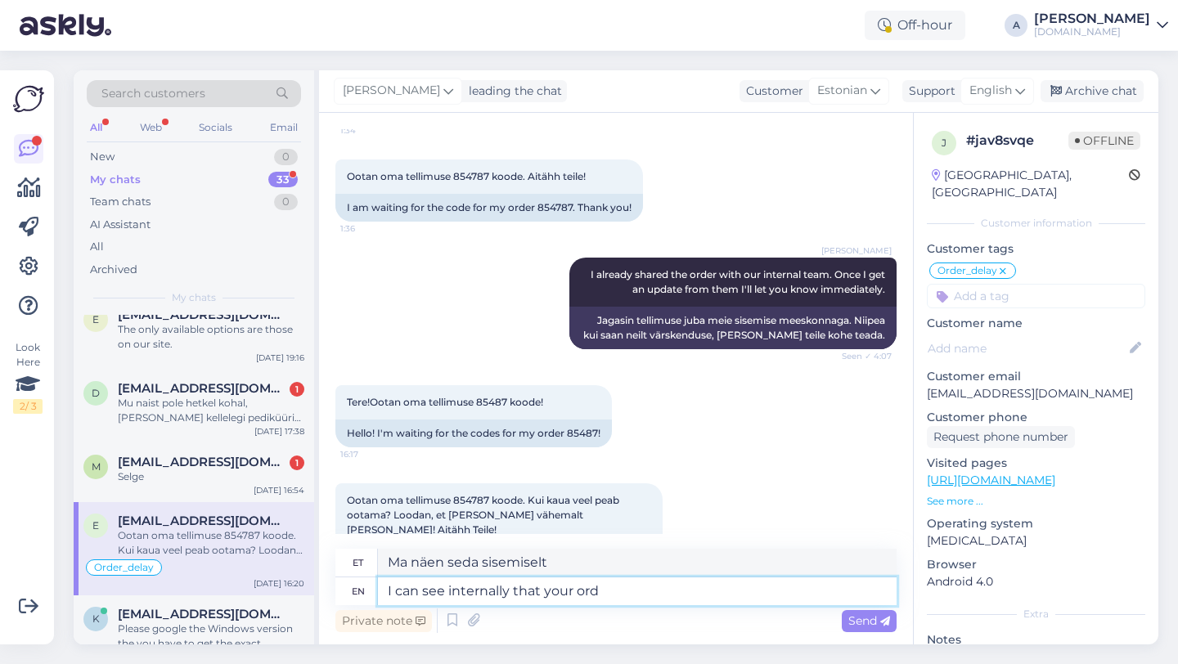
type textarea "Ma näen sisemiselt, et sinu"
type textarea "I can see internally that your order wasc"
type textarea "Ma näen sisemiselt, et teie tellimus"
type textarea "I can see internally that your order wasc omp"
type textarea "Ma näen sisemiselt, et teie tellimus oli"
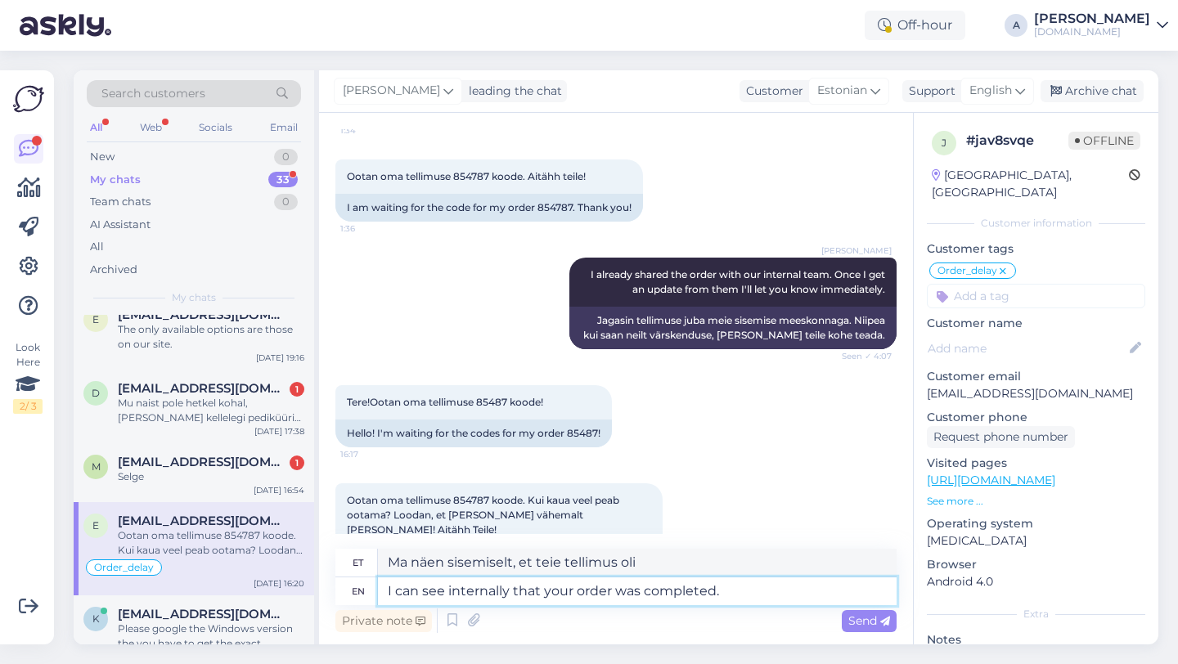
type textarea "I can see internally that your order was completed."
type textarea "Ma näen sisemiselt, et teie tellimus on täidetud."
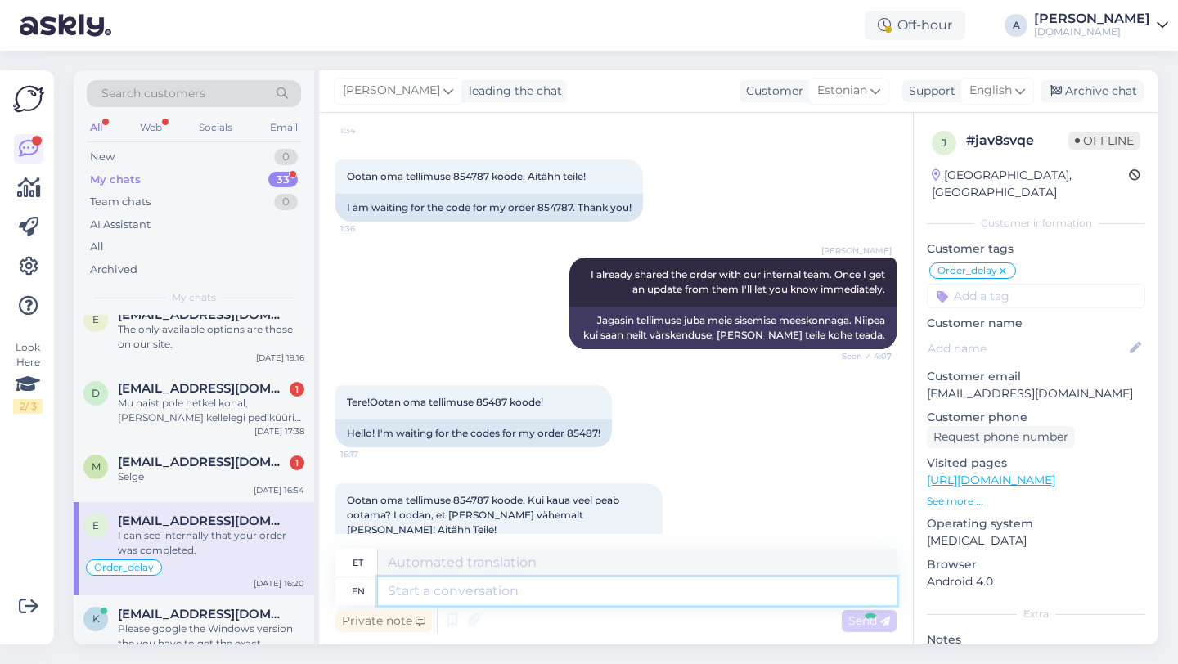
scroll to position [13379, 0]
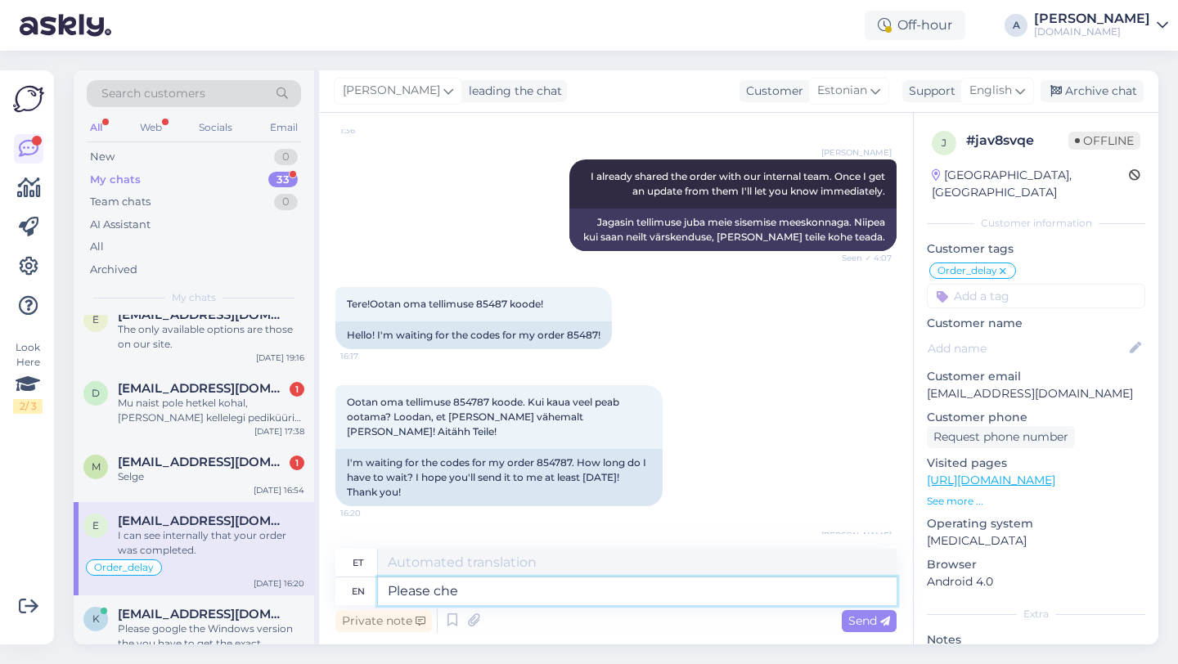
type textarea "Please chec"
type textarea "Palun"
type textarea "Please check your"
type textarea "Palun kontrollige"
type textarea "Please check your emai"
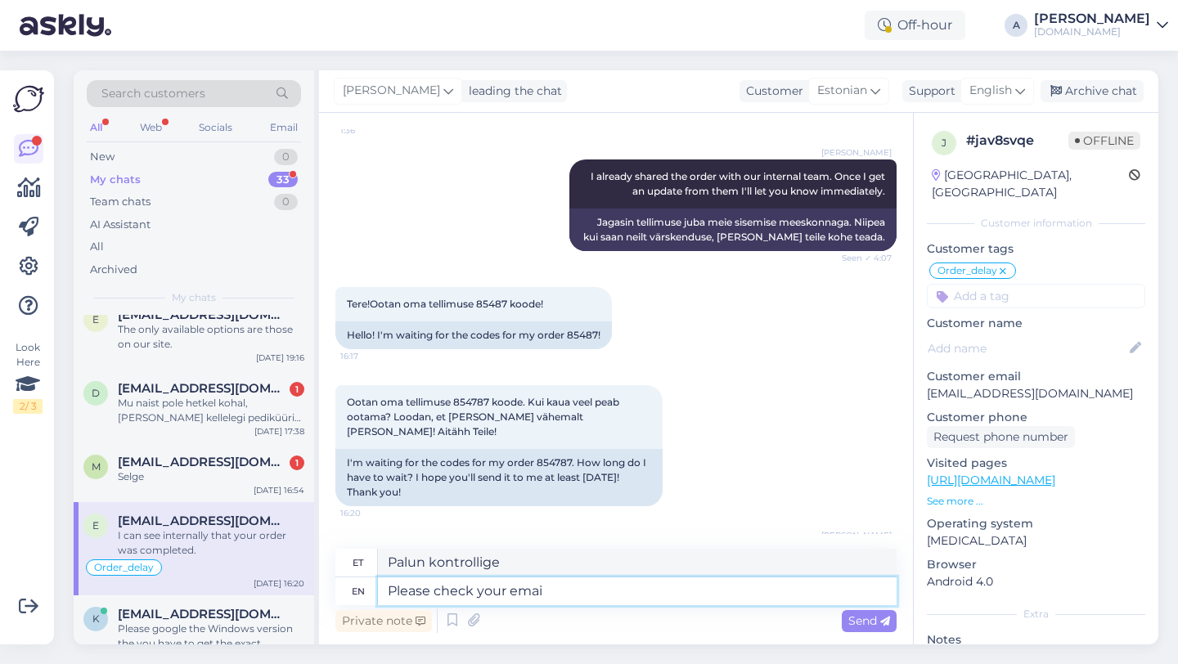
type textarea "Palun kontrollige oma"
type textarea "Please check your email and s"
type textarea "Palun kontrollige oma e-posti"
type textarea "Please check your email and spam"
type textarea "Palun kontrollige oma e-posti ja"
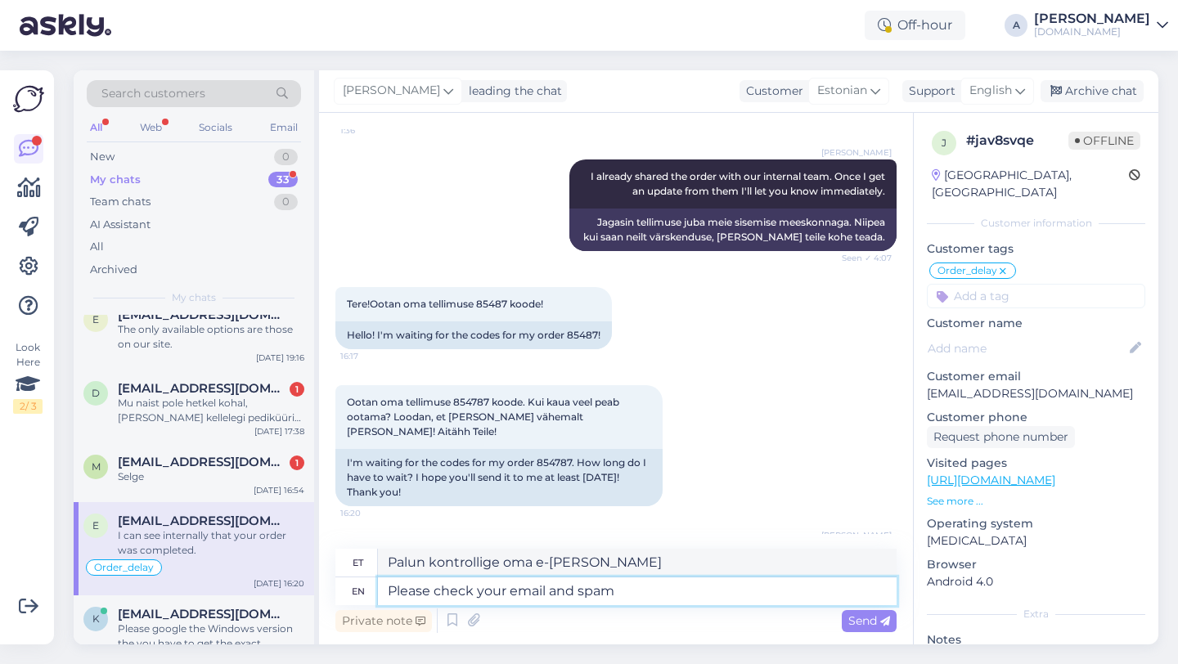
type textarea "Please check your email and spam f"
type textarea "Palun kontrollige oma e-posti ja rämpsposti"
type textarea "Please check your email and spam folder."
type textarea "Palun kontrollige oma e-posti ja rämpsposti kausta."
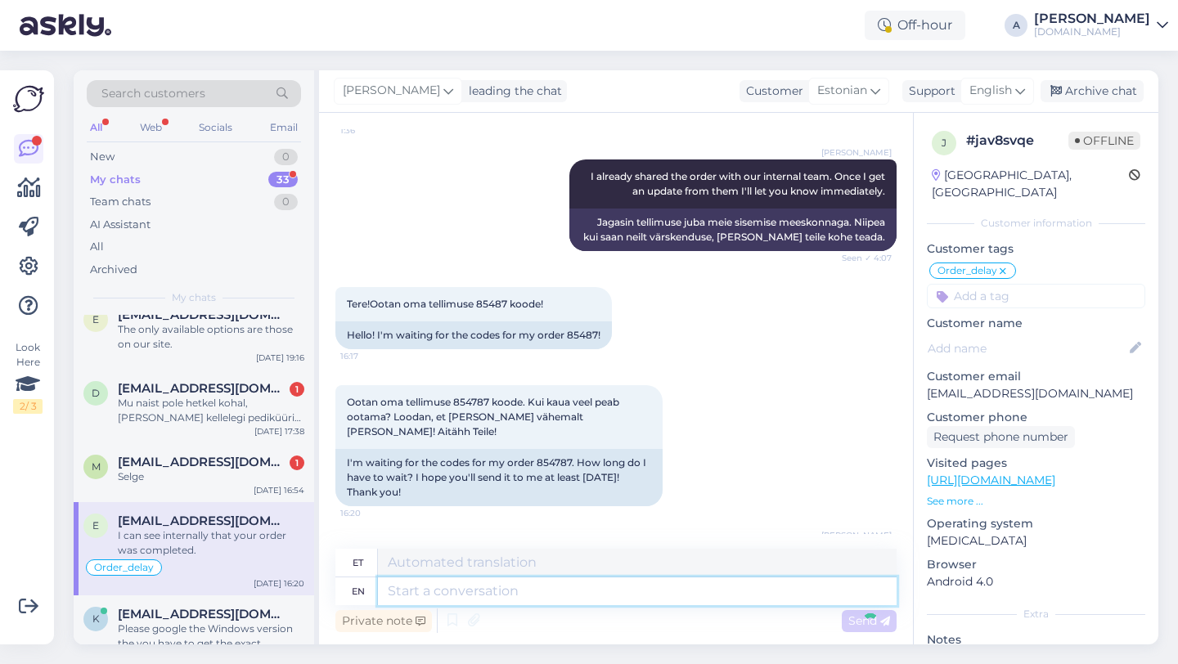
scroll to position [13477, 0]
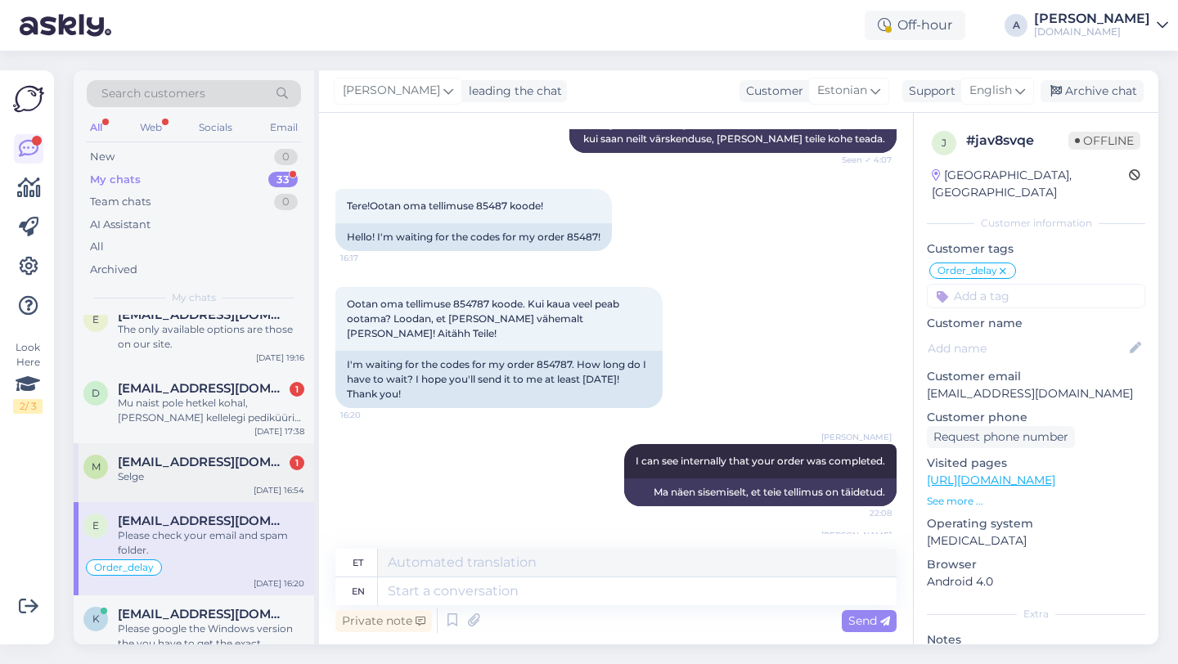
click at [209, 467] on span "[EMAIL_ADDRESS][DOMAIN_NAME]" at bounding box center [203, 462] width 170 height 15
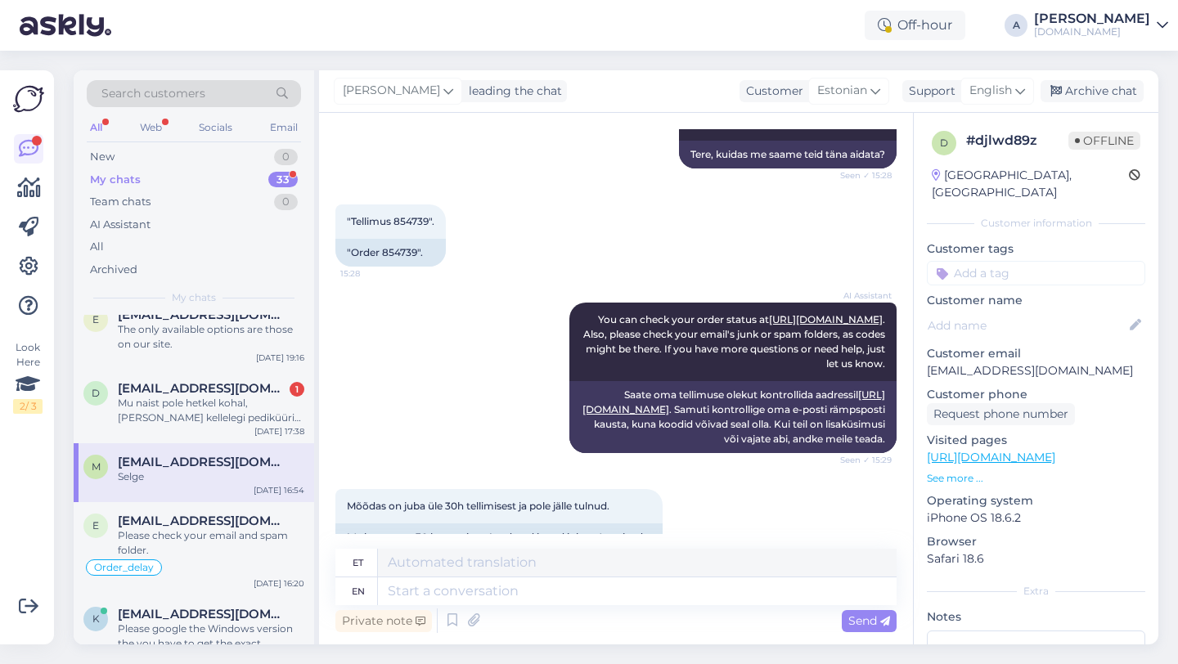
scroll to position [1852, 0]
drag, startPoint x: 418, startPoint y: 250, endPoint x: 386, endPoint y: 251, distance: 31.9
click at [383, 251] on div ""Order 854739"." at bounding box center [390, 252] width 110 height 28
copy div "854739"
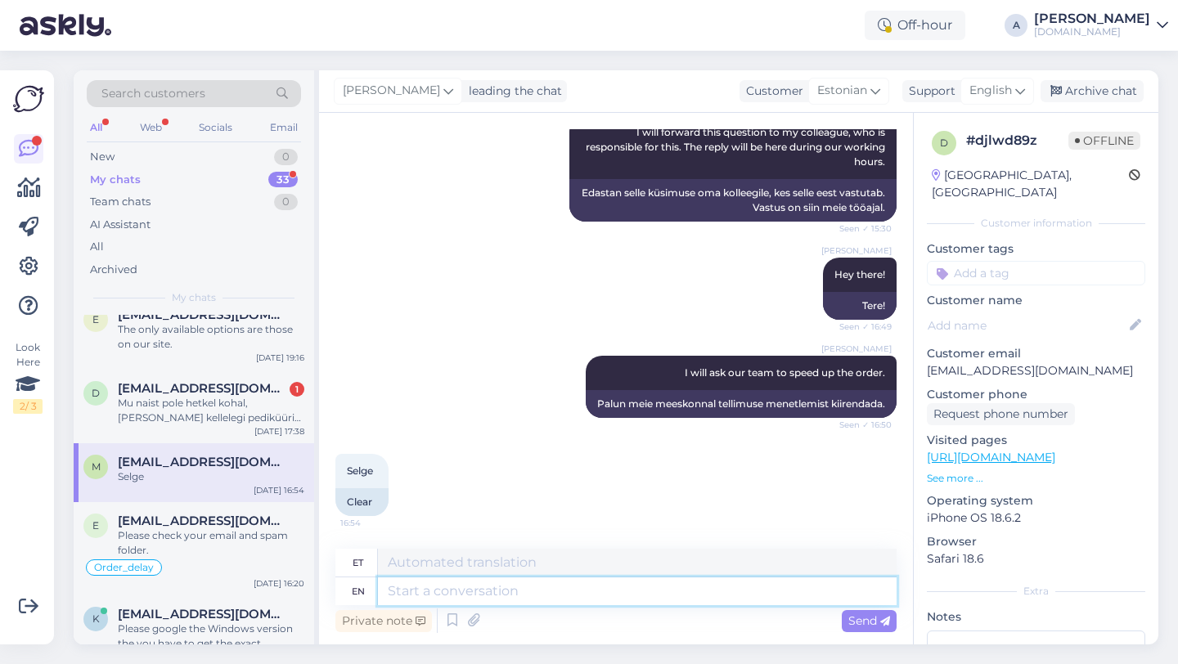
click at [456, 590] on textarea at bounding box center [637, 591] width 519 height 28
type textarea "I can s"
type textarea "Mina"
type textarea "I can se"
type textarea "Ma saan"
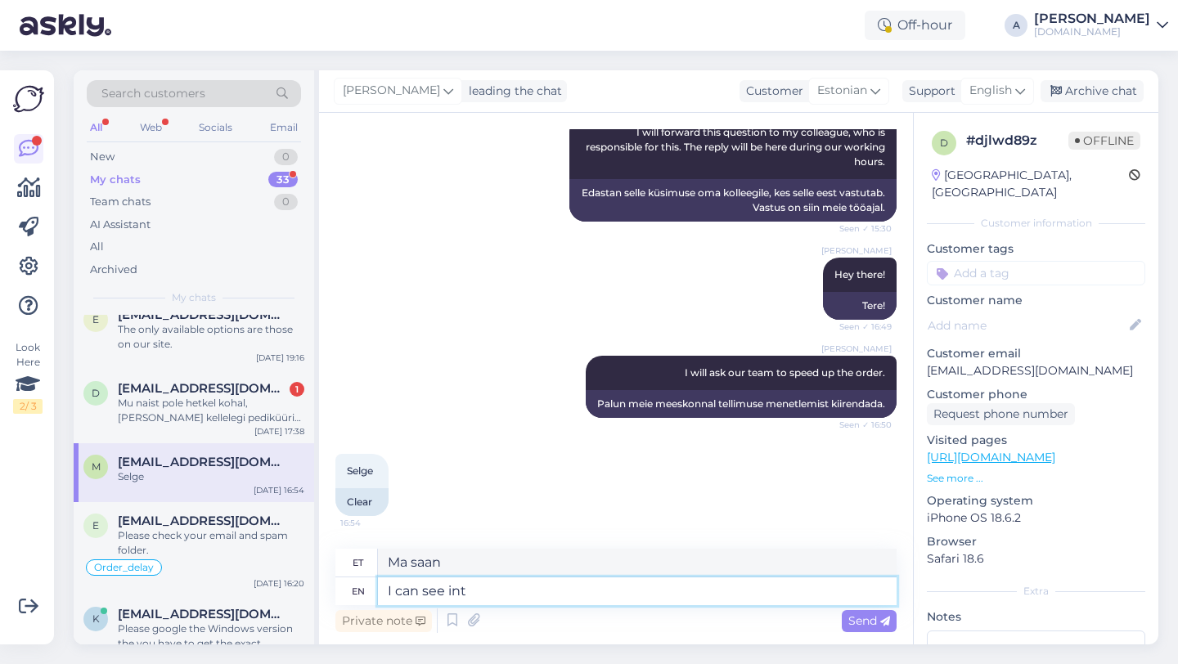
type textarea "I can see inte"
type textarea "Ma näen"
type textarea "I can see internally that"
type textarea "Ma näen sisemiselt"
type textarea "I can see internally that your"
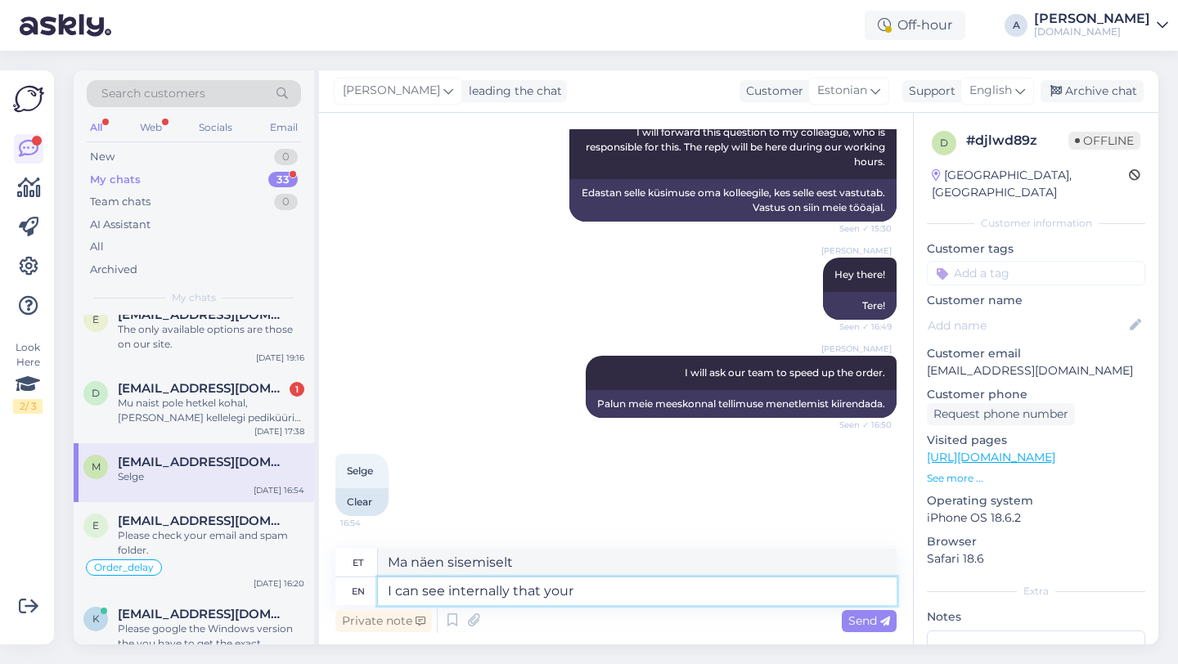
type textarea "Ma näen seda sisemiselt"
type textarea "I can see internally that your order"
type textarea "Ma näen sisemiselt, et sinu"
type textarea "I can see internally that your order was"
type textarea "Ma näen sisemiselt, et teie tellimus"
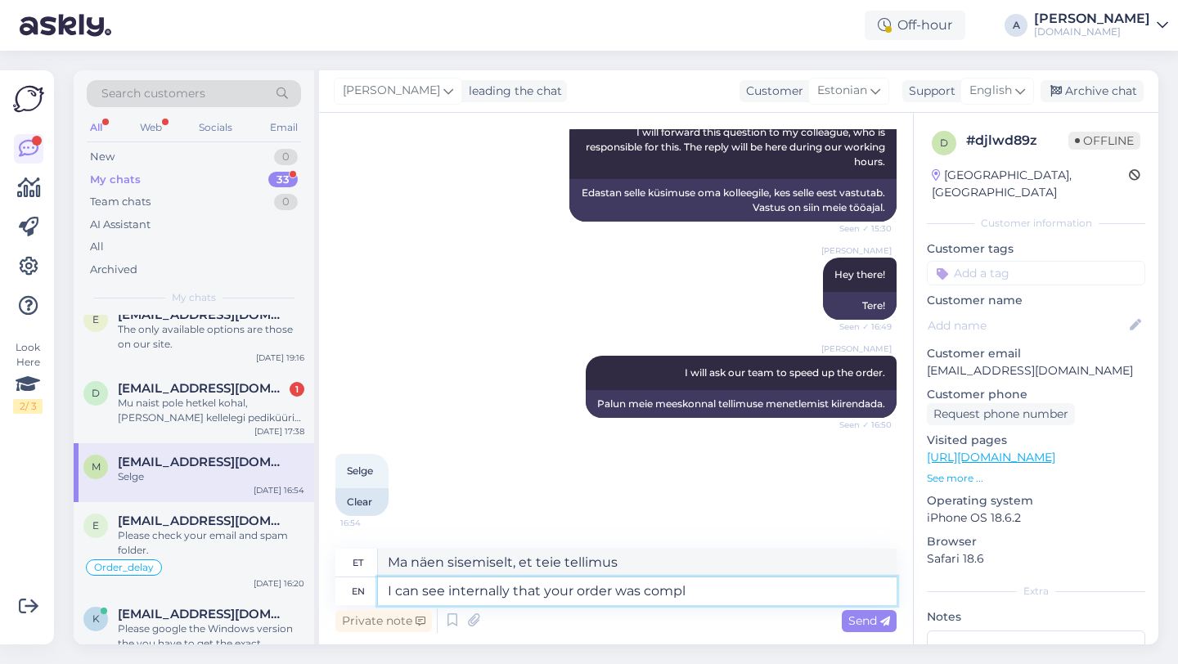
type textarea "I can see internally that your order was comple"
type textarea "Ma näen sisemiselt, et teie tellimus oli"
type textarea "I can see internally that your order was completed."
type textarea "Ma näen sisemiselt, et teie tellimus on täidetud."
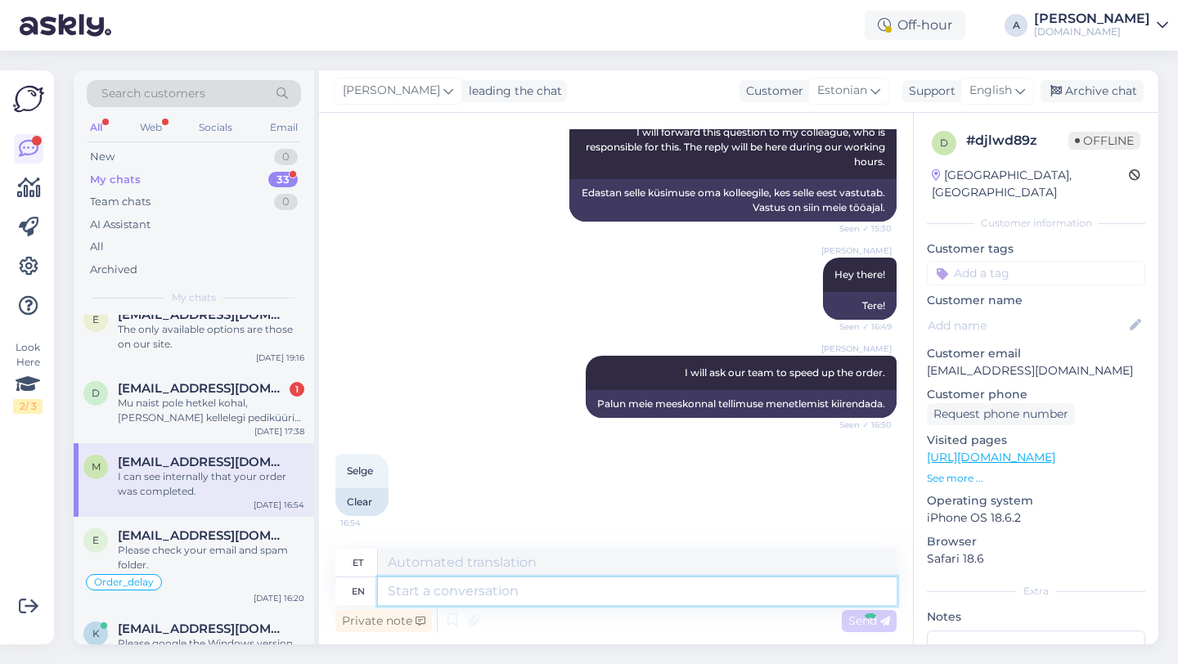
scroll to position [2436, 0]
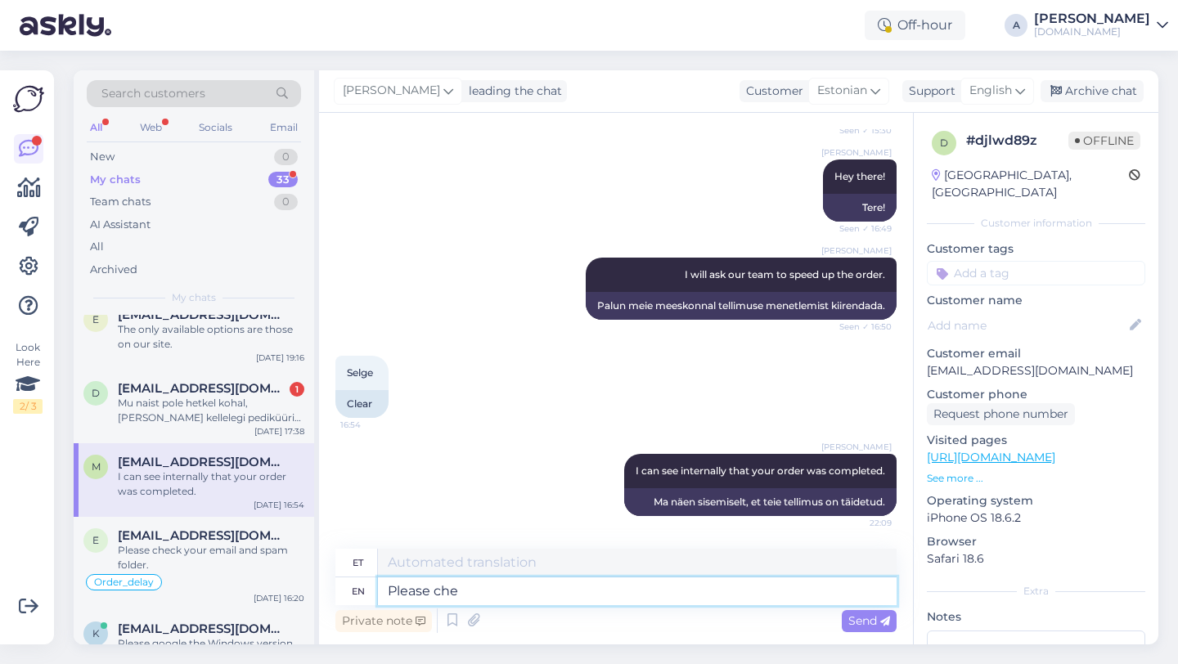
type textarea "Please chec"
type textarea "Palun"
type textarea "Please check your"
type textarea "Palun kontrollige"
type textarea "Please check your em"
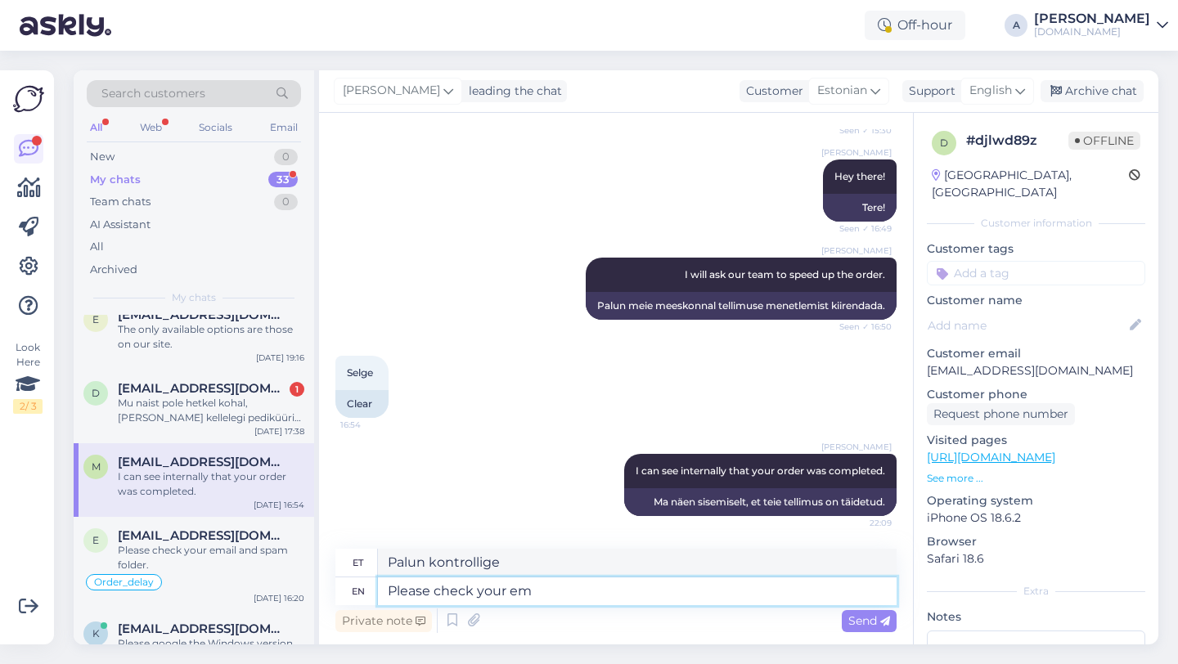
type textarea "Palun kontrollige oma"
type textarea "Please check your email and"
type textarea "Palun kontrollige oma e-posti"
type textarea "Please check your email and spam"
type textarea "Palun kontrollige oma e-posti ja"
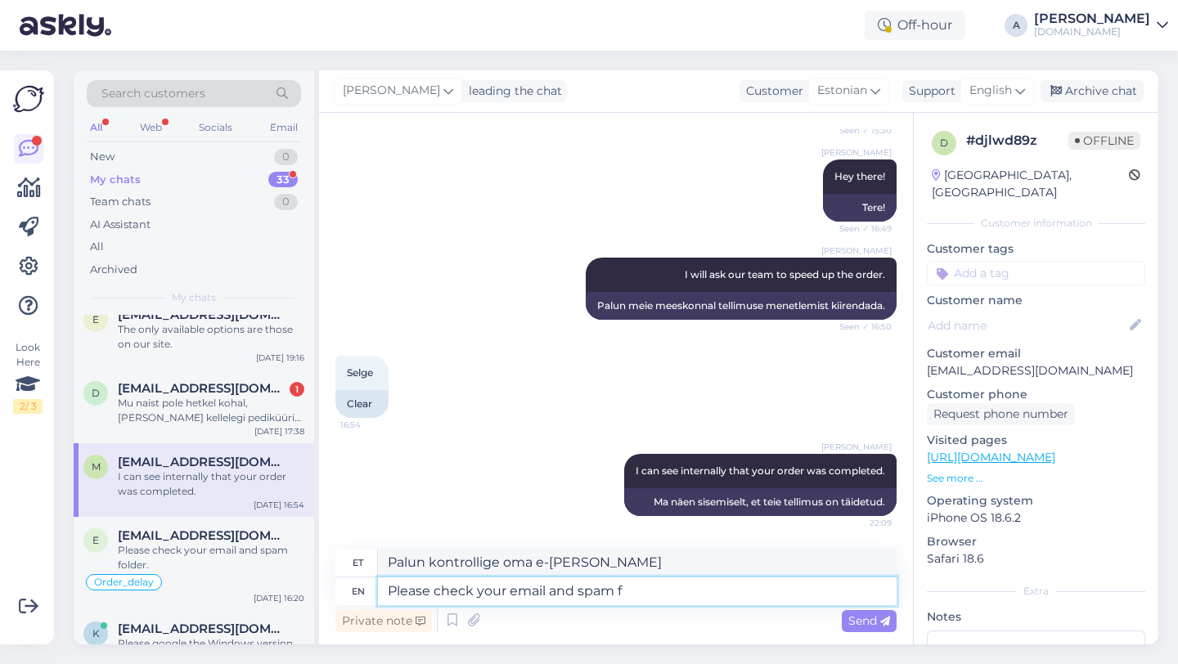
type textarea "Please check your email and spam fo"
type textarea "Palun kontrollige oma e-posti ja rämpsposti"
type textarea "Please check your email and spam folder."
type textarea "Palun kontrollige oma e-posti ja rämpsposti kausta."
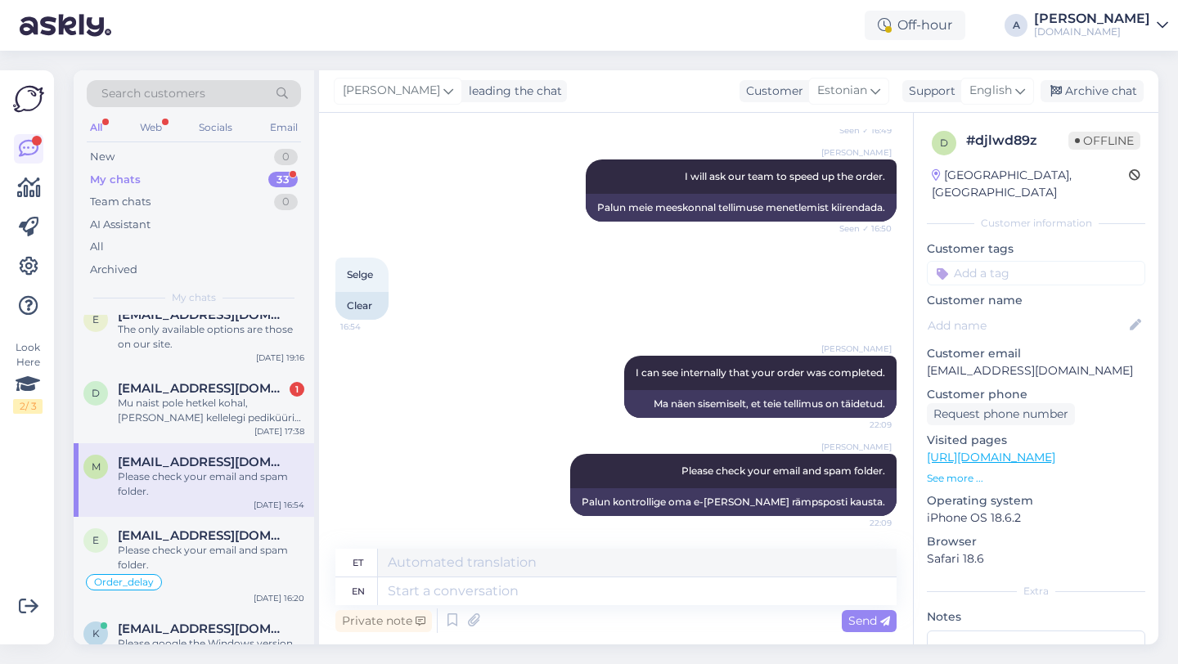
click at [989, 261] on input at bounding box center [1036, 273] width 218 height 25
type input "orde"
click at [1044, 308] on div "Order_delay" at bounding box center [1036, 316] width 76 height 16
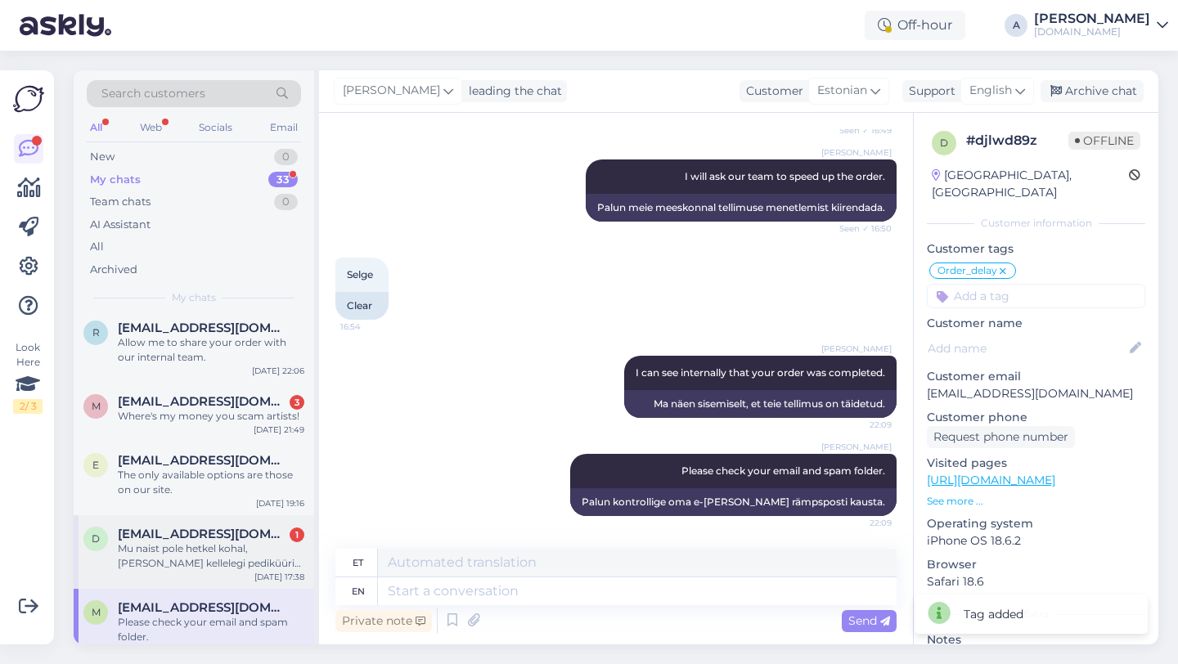
scroll to position [93, 0]
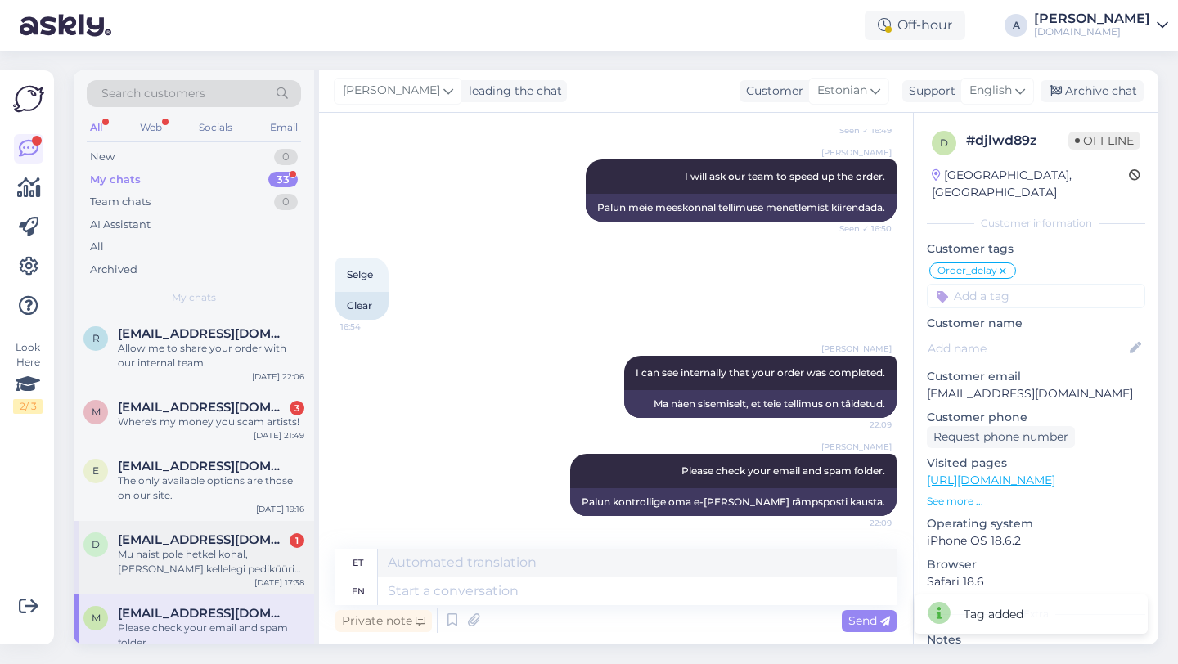
click at [159, 560] on div "Mu naist pole hetkel kohal, ta läks kellelegi pediküüri tegema. Kui ta tagasi t…" at bounding box center [211, 561] width 186 height 29
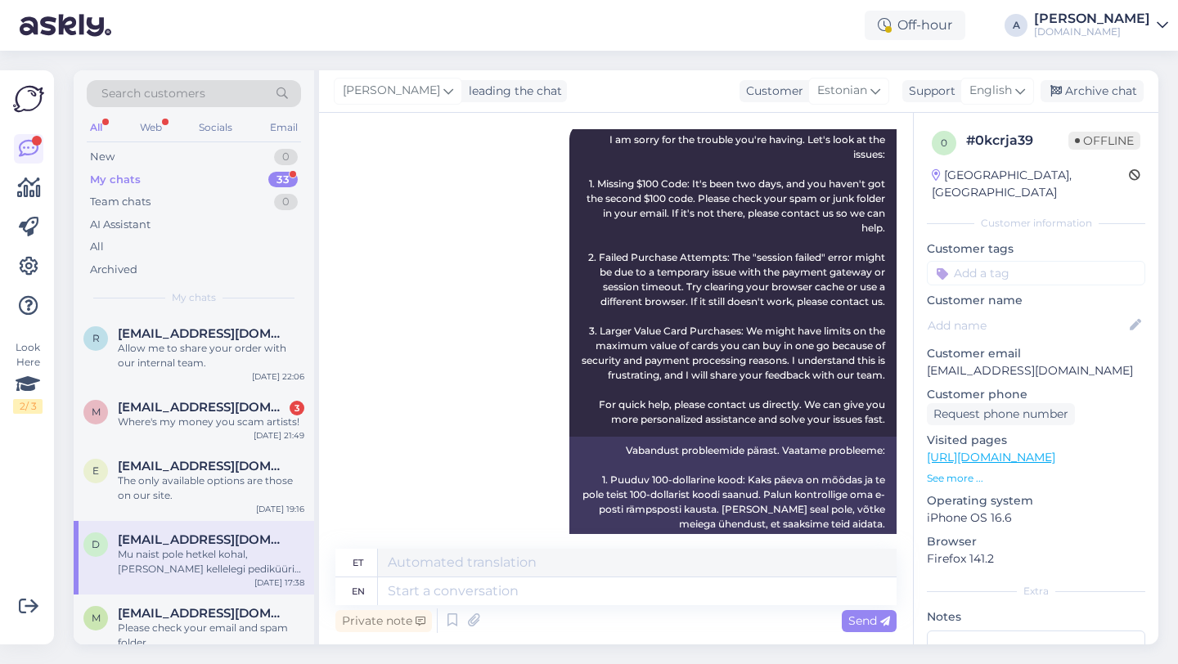
scroll to position [1509, 0]
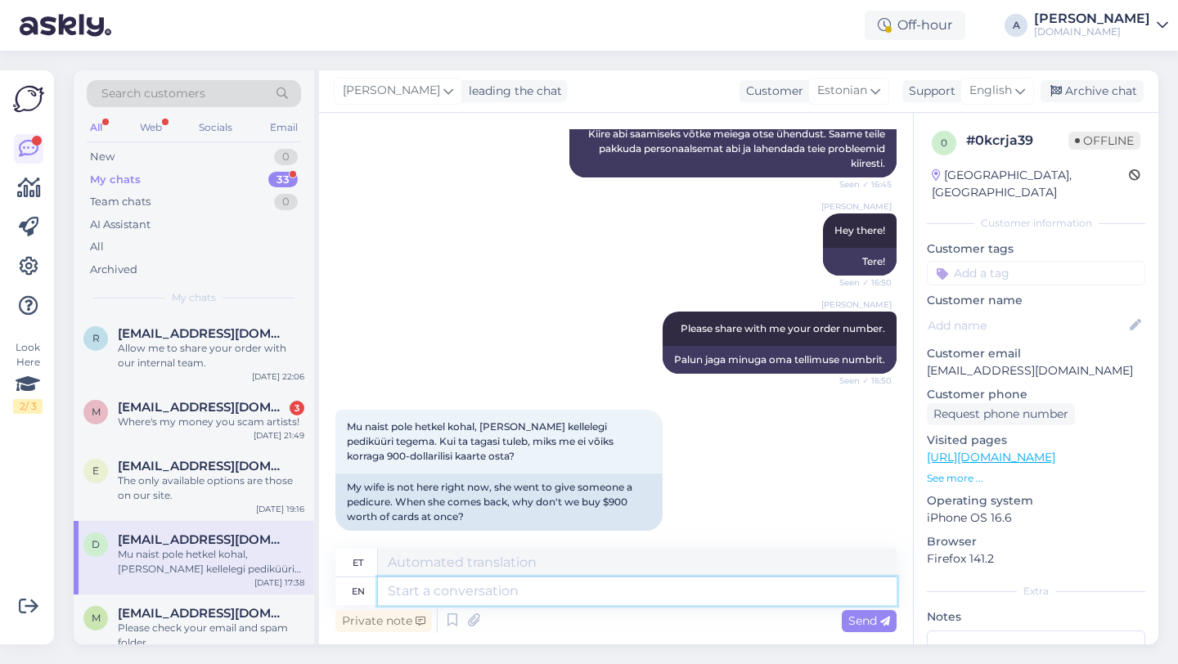
click at [435, 589] on textarea at bounding box center [637, 591] width 519 height 28
type textarea "I'll"
type textarea "Ma teen"
type textarea "I'll wait f"
type textarea "Ma ootan"
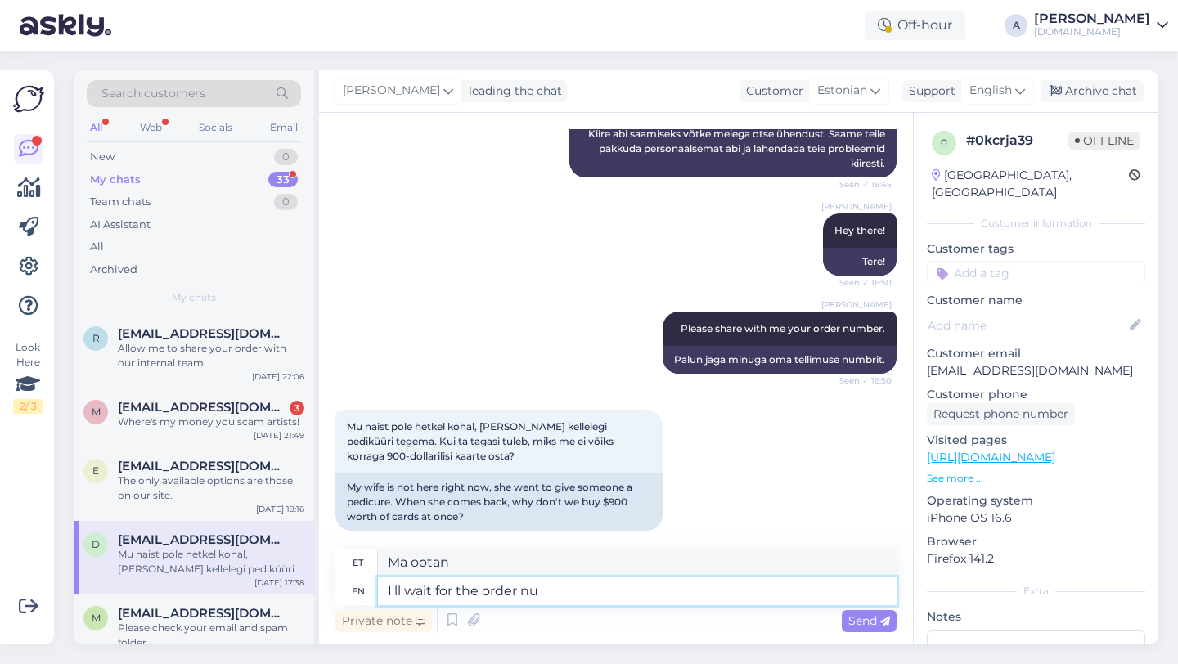
type textarea "I'll wait for the order num"
type textarea "Ma ootan tellimust"
type textarea "I'll wait for the order number."
type textarea "Jään tellimuse numbrit ootama."
click at [385, 590] on textarea "I'll wait for the order number." at bounding box center [637, 591] width 519 height 28
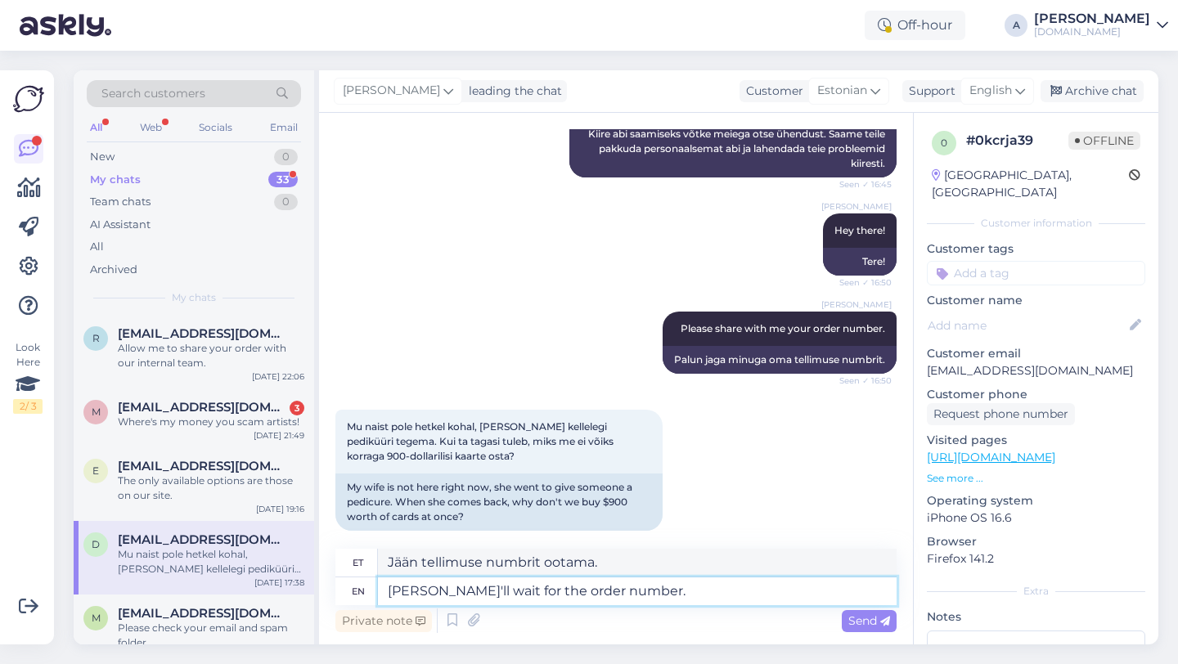
type textarea "ThanI'll wait for the order number."
type textarea "Jään ootama tellimuse numbrit."
type textarea "ThansI'll wait for the order number."
type textarea "Siis ootan tellimuse numbrit."
type textarea "Thanks, I'll wait for the order number."
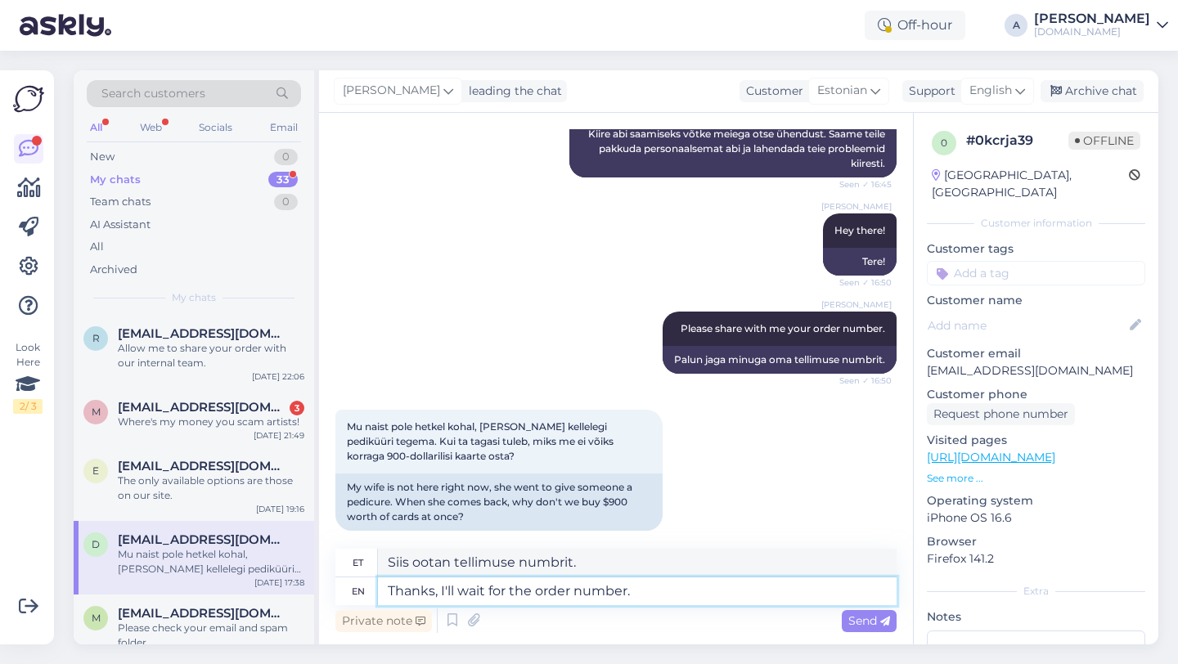
type textarea "Tänan, ootan tellimuse numbrit."
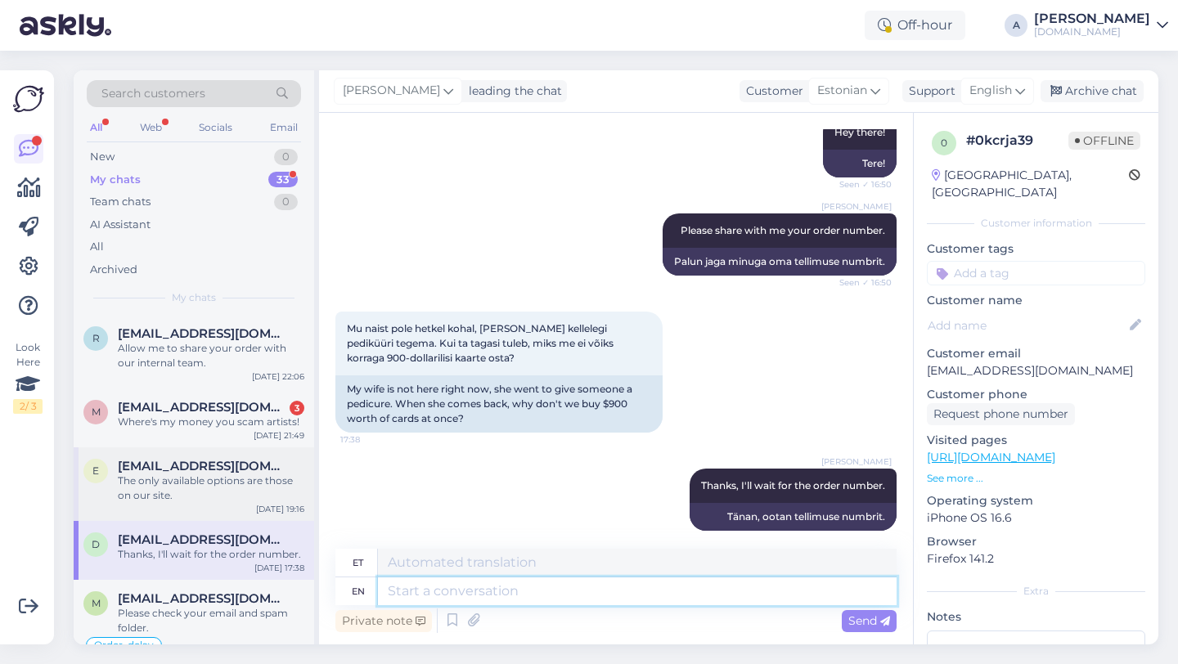
scroll to position [0, 0]
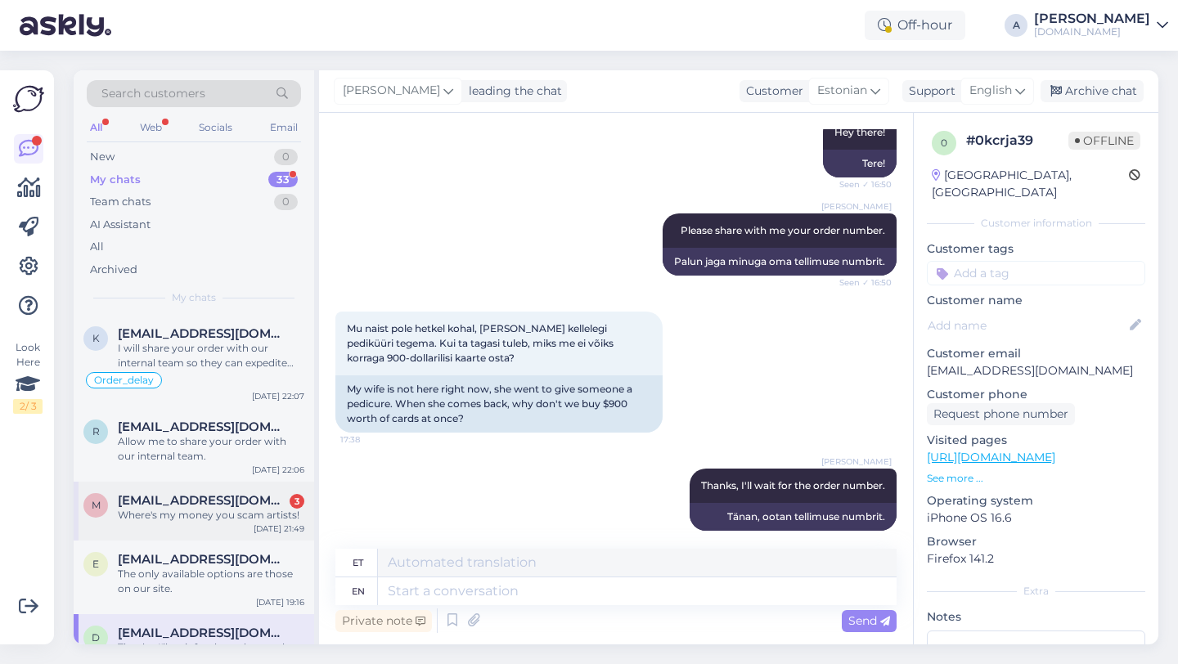
click at [211, 515] on div "Where's my money you scam artists!" at bounding box center [211, 515] width 186 height 15
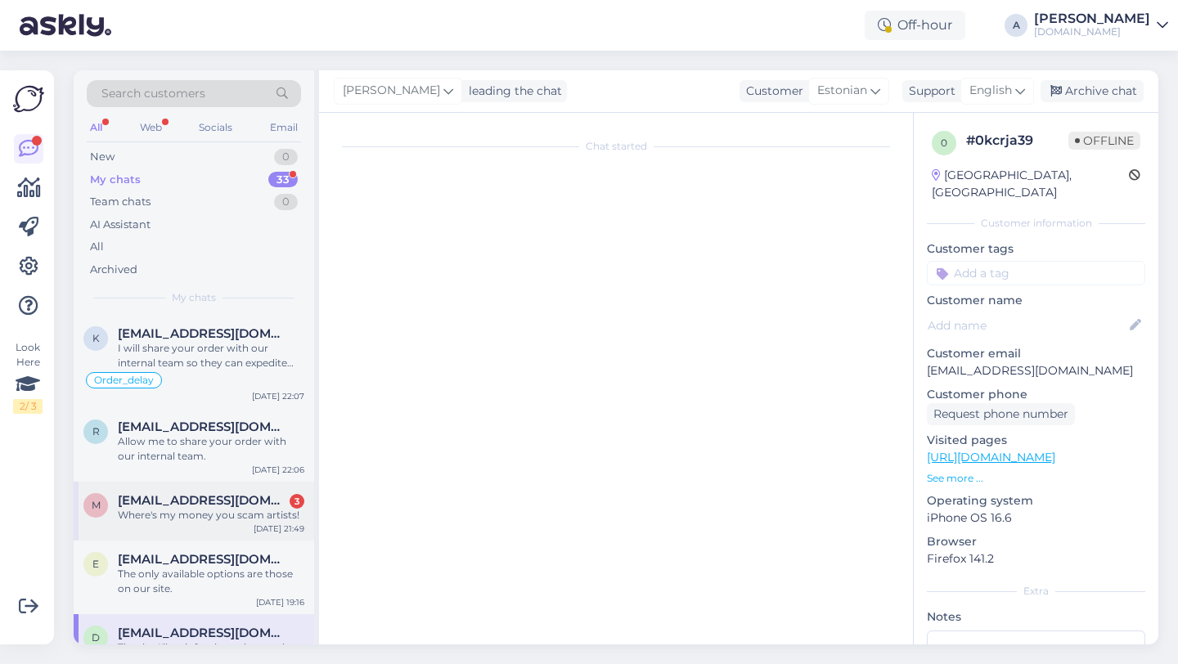
scroll to position [1543, 0]
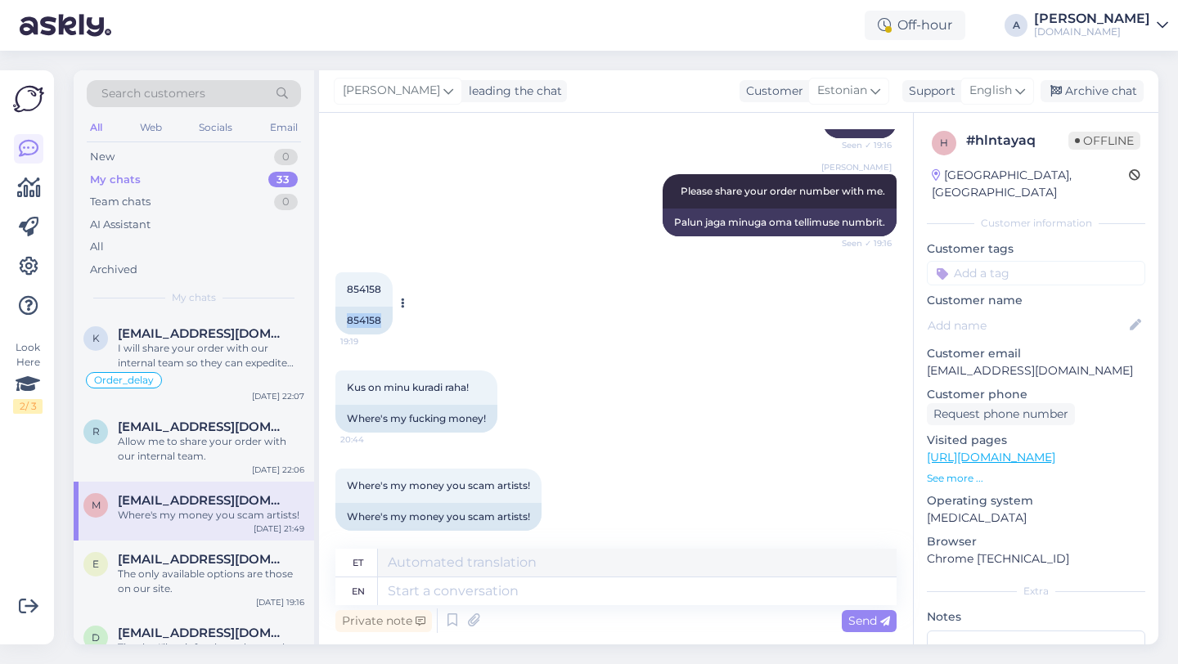
drag, startPoint x: 382, startPoint y: 305, endPoint x: 340, endPoint y: 305, distance: 41.7
click at [340, 307] on div "854158" at bounding box center [363, 321] width 57 height 28
copy div "854158"
click at [451, 590] on textarea at bounding box center [637, 591] width 519 height 28
type textarea "Hey ther"
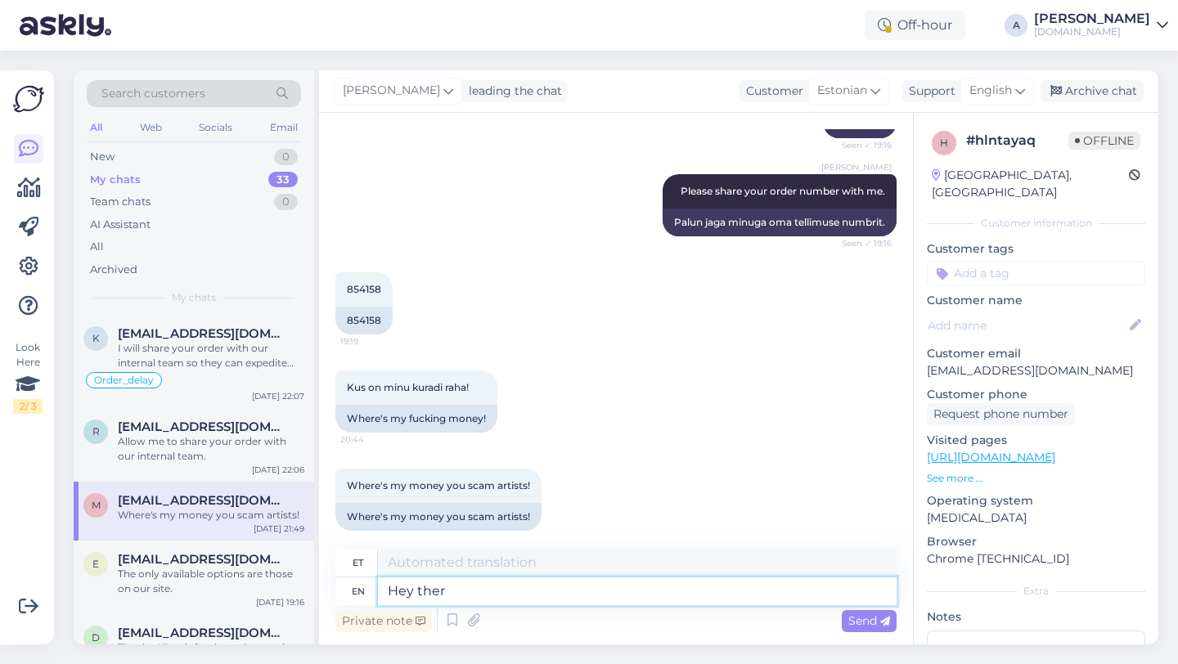
type textarea "Hei"
type textarea "Hey there!"
type textarea "Tere!"
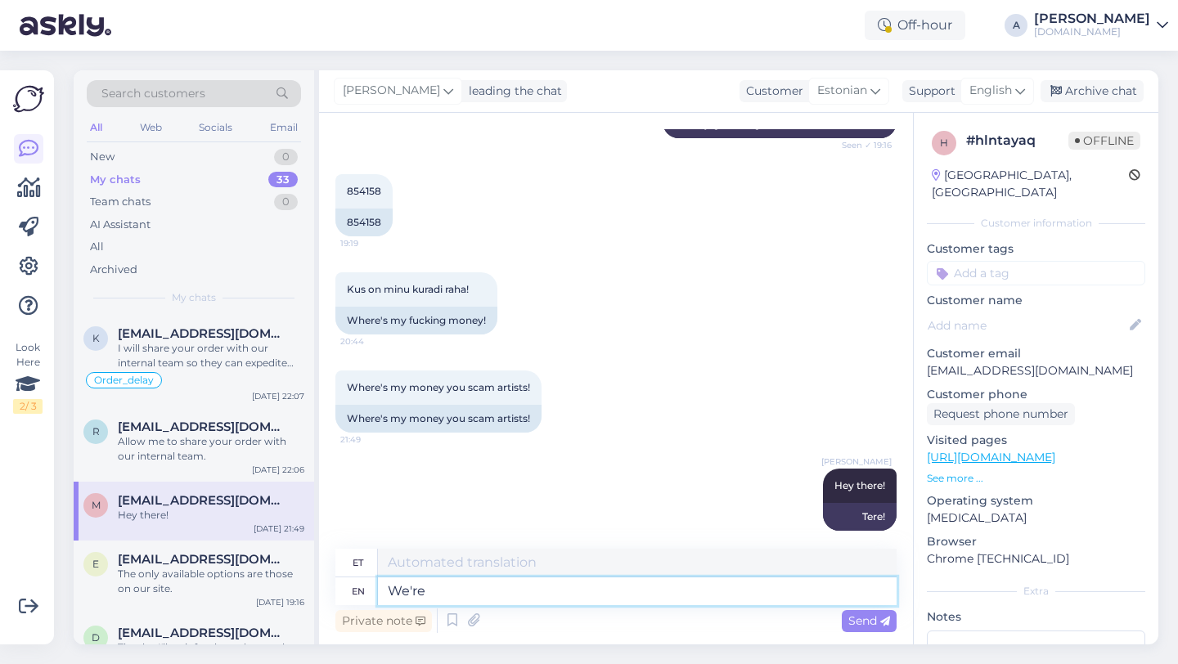
type textarea "We're"
type textarea "Me oleme"
type textarea "We're still wa"
type textarea "Me oleme ikka veel"
type textarea "We're still waiting for"
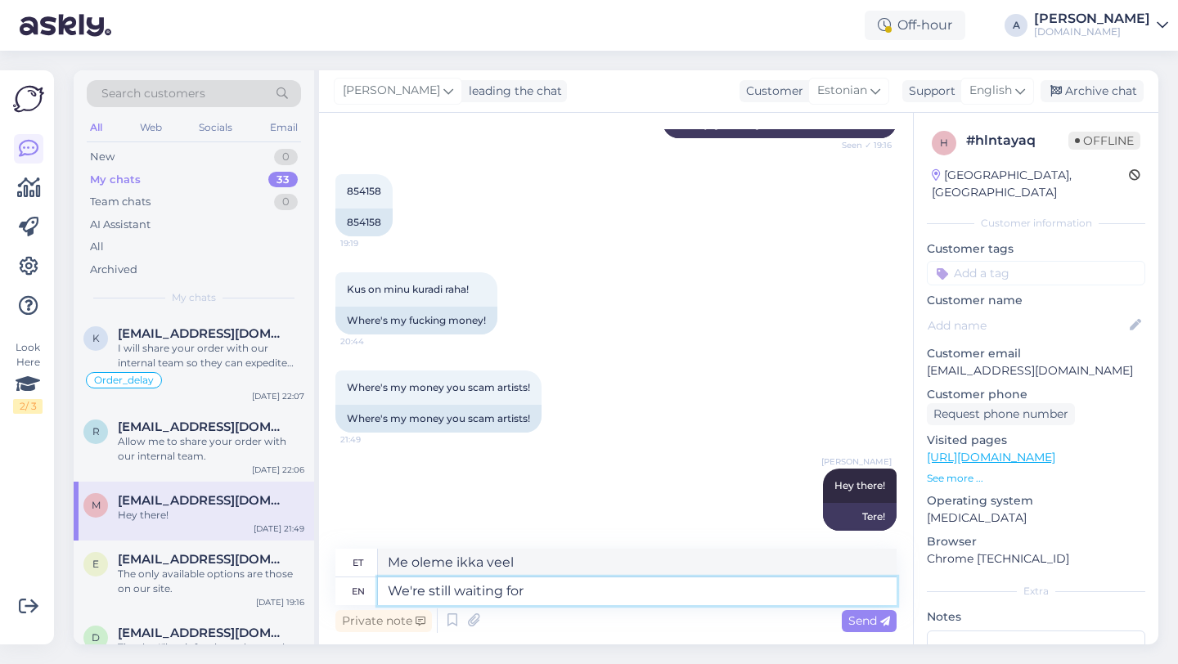
type textarea "Me ikka veel ootame"
type textarea "We're still waiting for the f"
type textarea "Me ootame ikka veel"
type textarea "We're still waiting for the funds."
type textarea "Ootame endiselt rahalisi vahendeid."
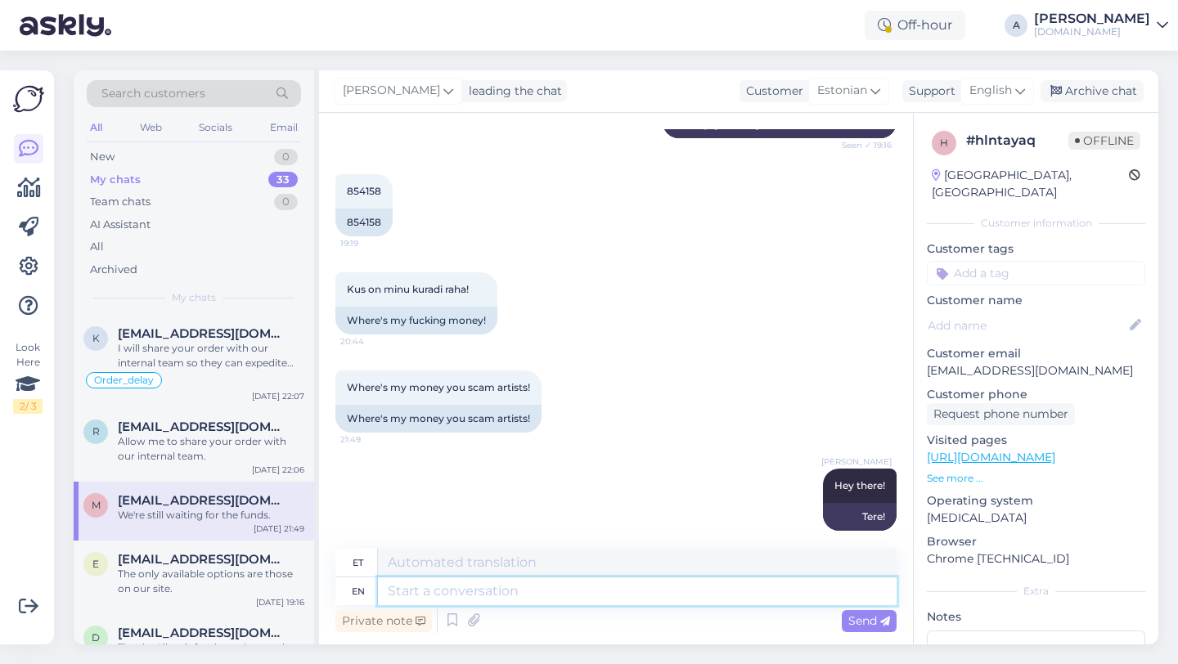
scroll to position [1740, 0]
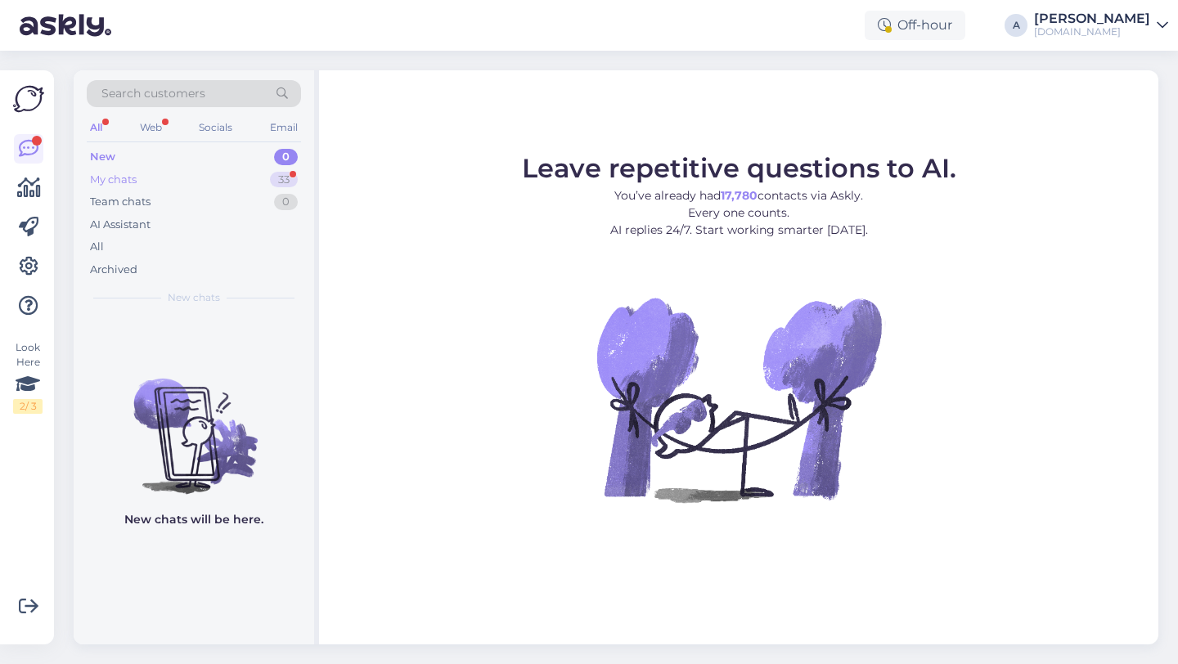
click at [243, 181] on div "My chats 33" at bounding box center [194, 179] width 214 height 23
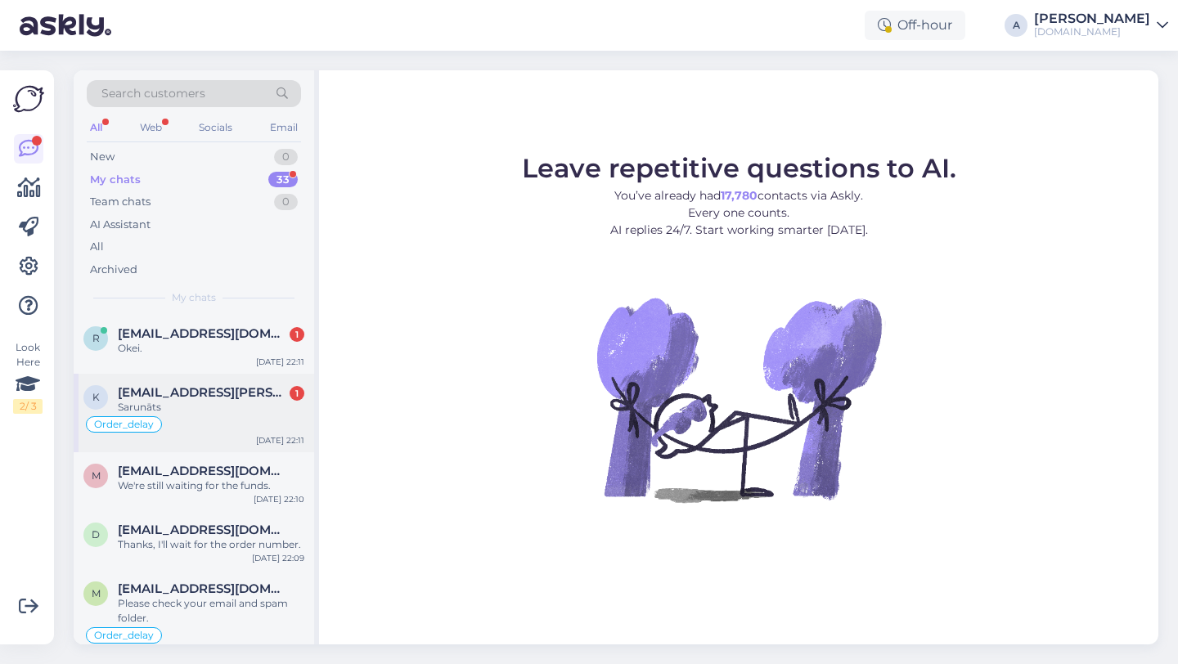
click at [186, 436] on div "k [EMAIL_ADDRESS][PERSON_NAME][DOMAIN_NAME] 1 Sarunāts Order_delay [DATE] 22:11" at bounding box center [194, 413] width 240 height 79
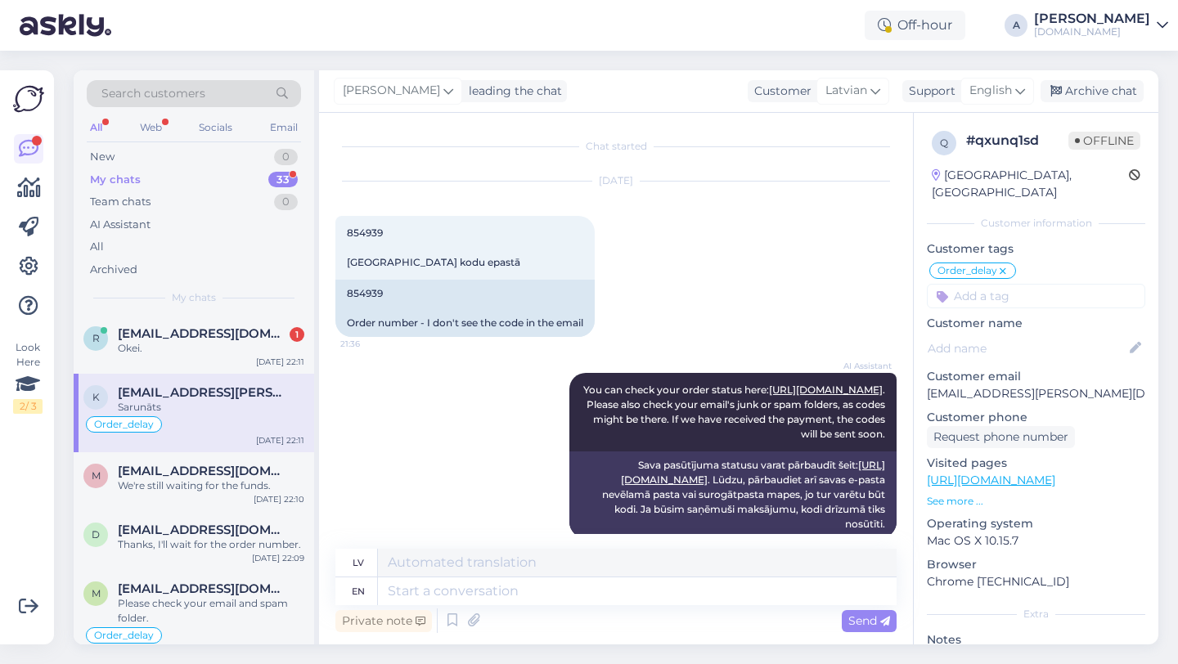
scroll to position [685, 0]
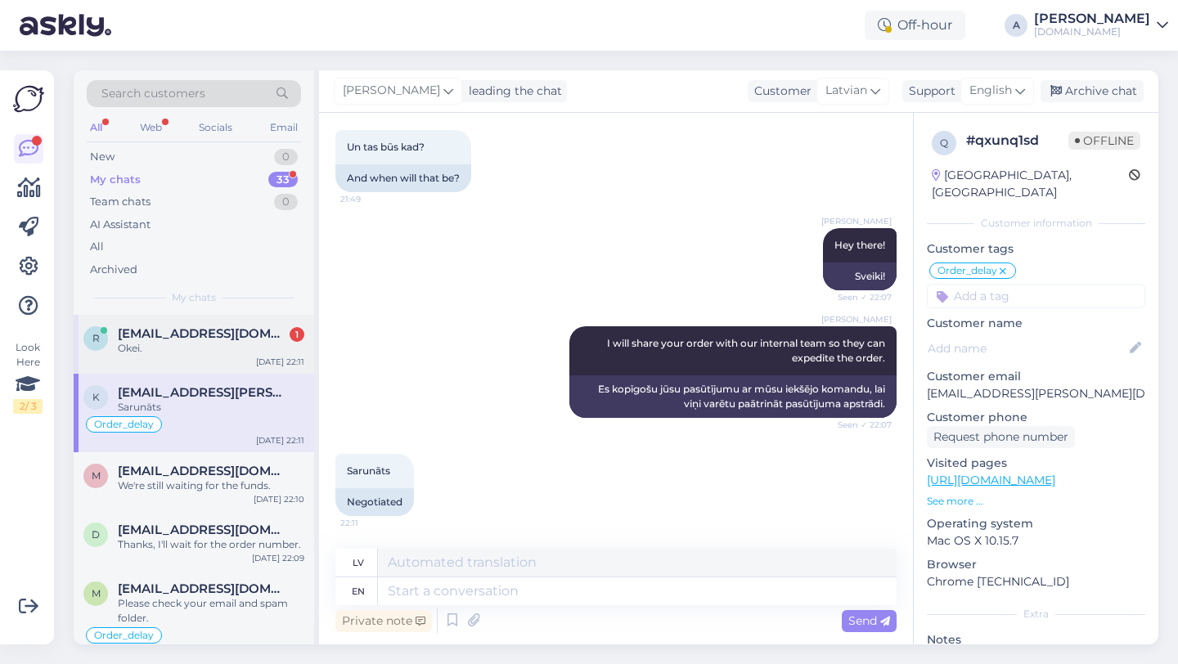
click at [245, 350] on div "Okei." at bounding box center [211, 348] width 186 height 15
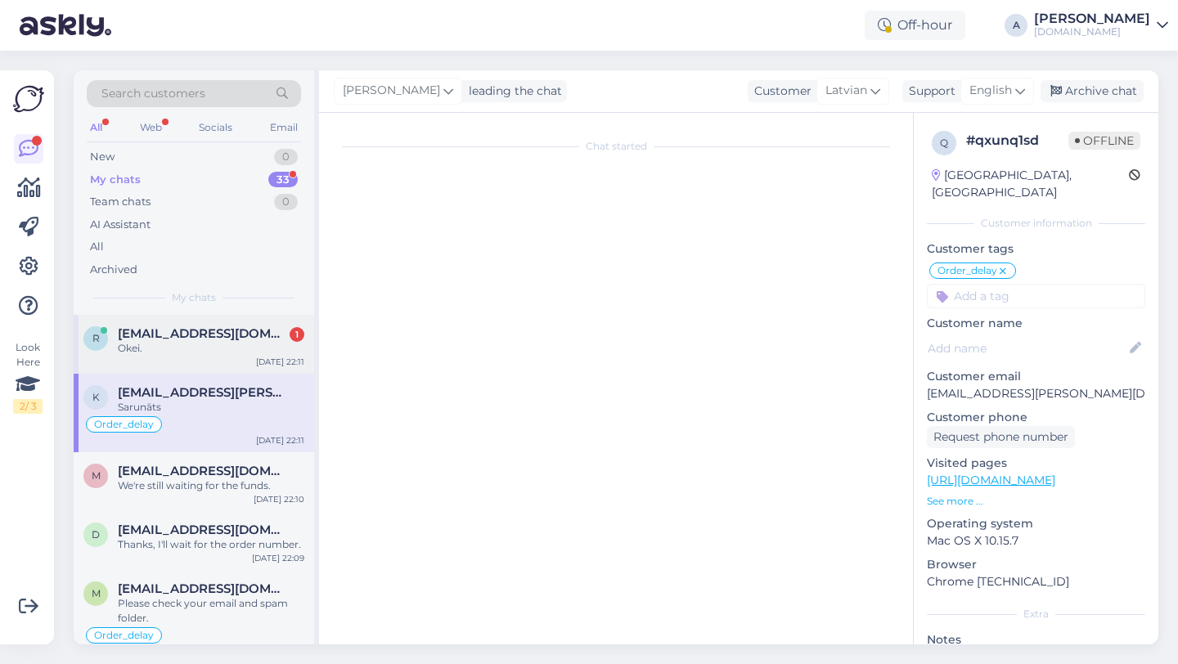
scroll to position [248, 0]
